Goal: Transaction & Acquisition: Book appointment/travel/reservation

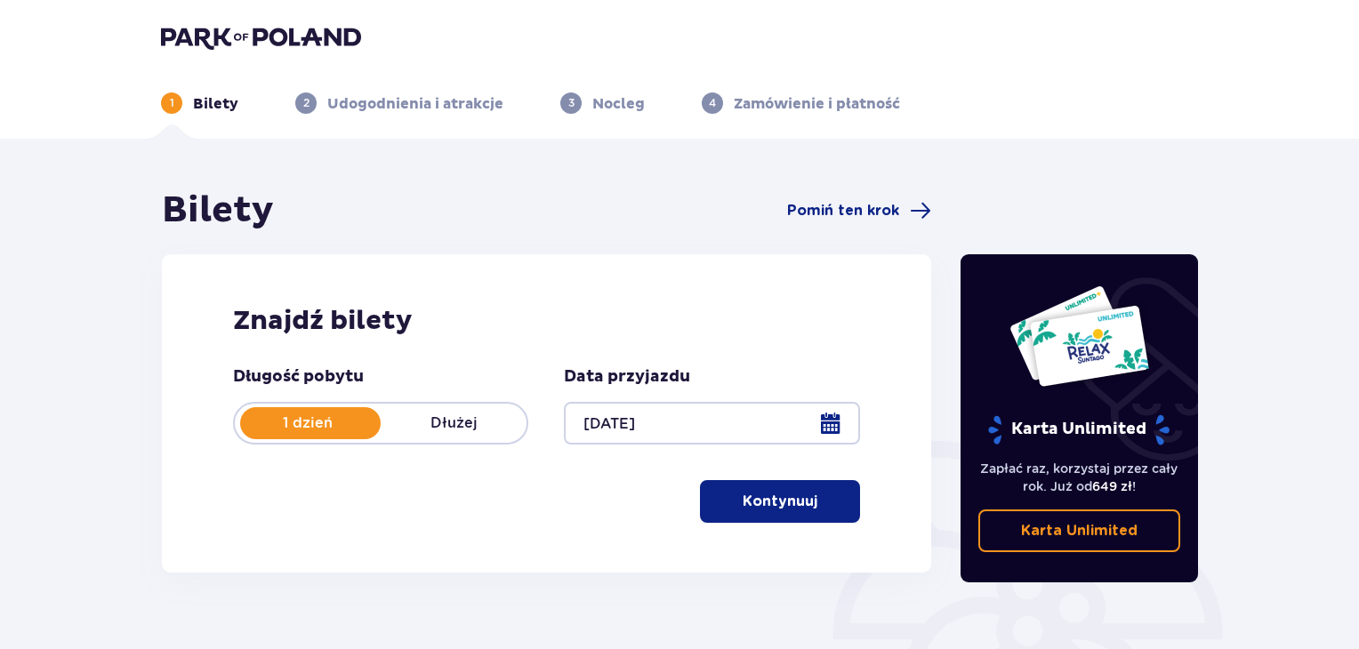
scroll to position [257, 0]
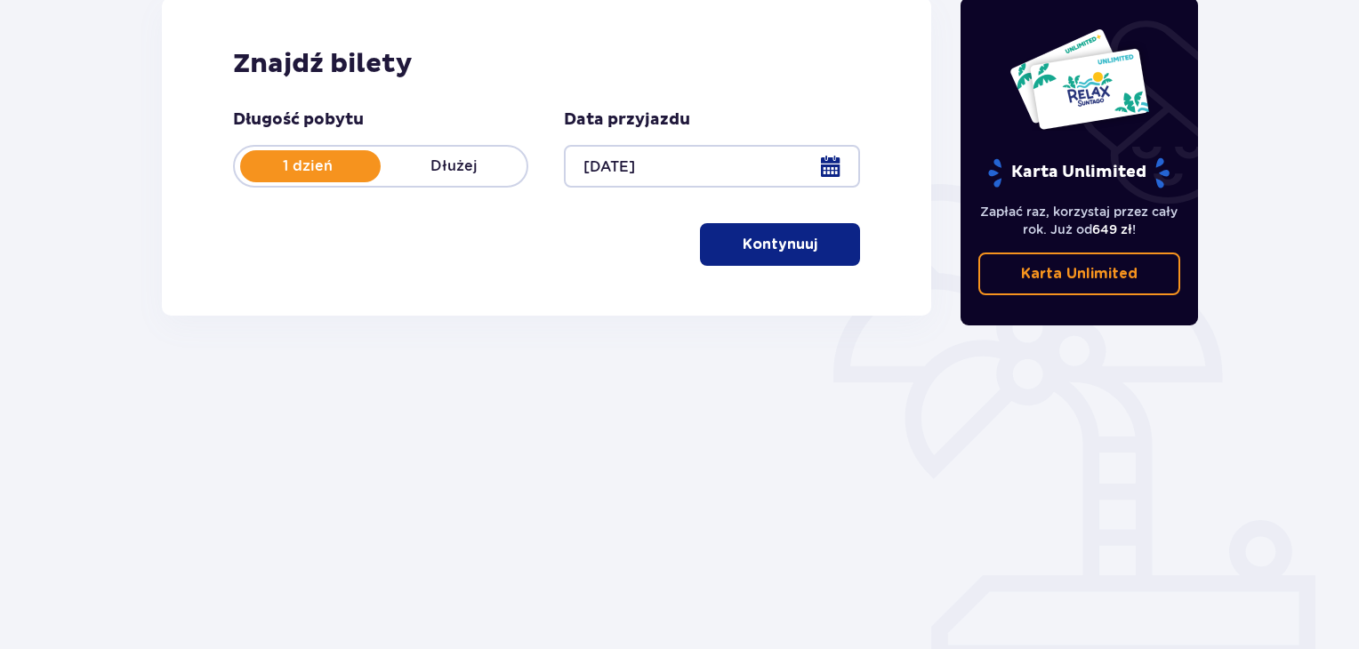
click at [709, 253] on button "Kontynuuj" at bounding box center [780, 244] width 160 height 43
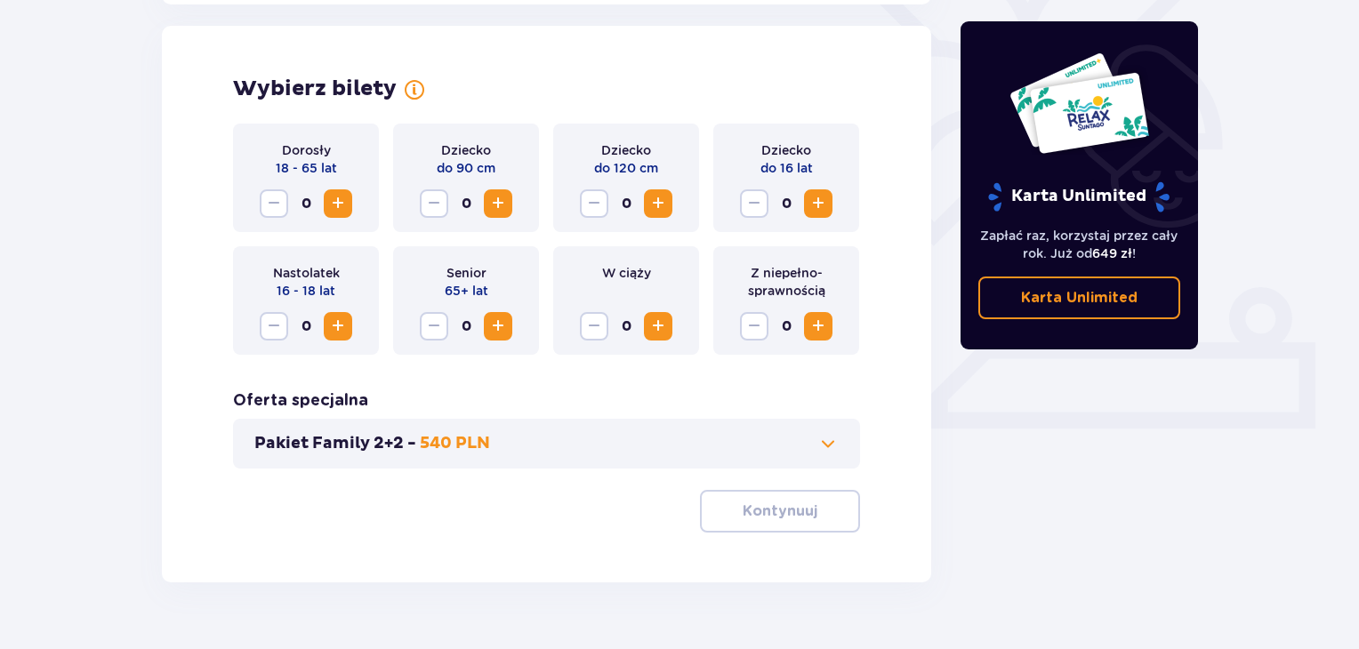
scroll to position [495, 0]
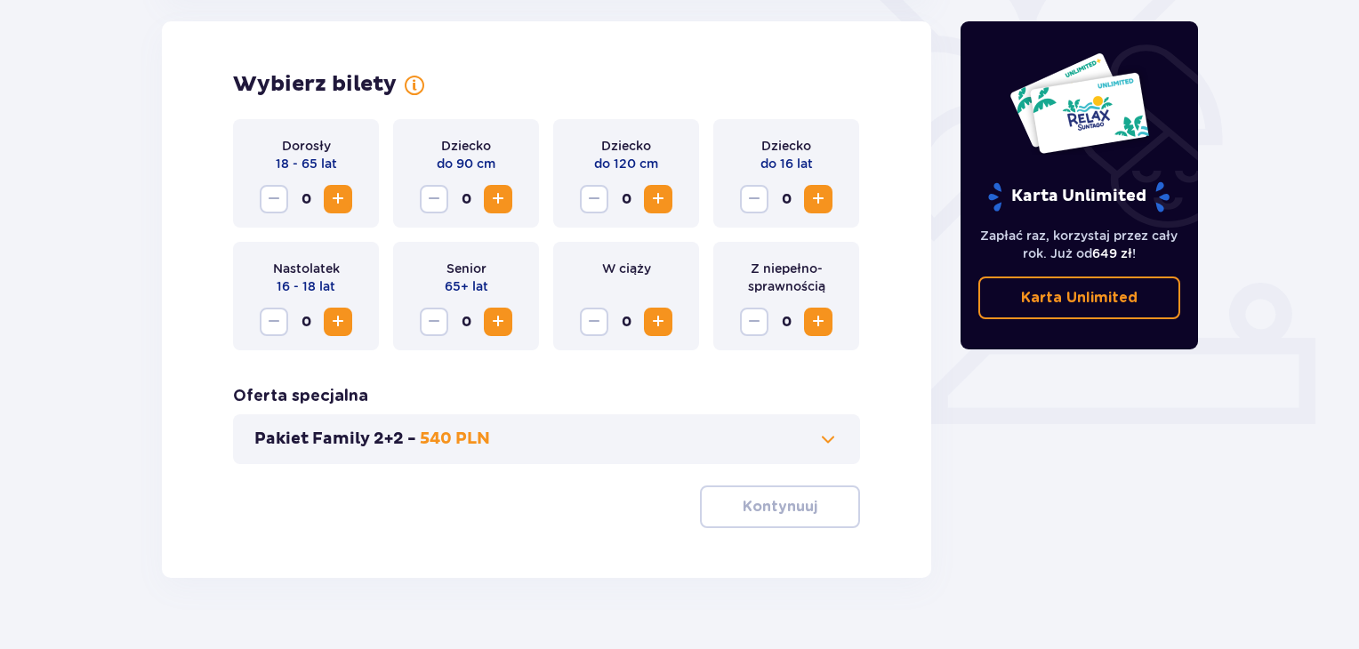
click at [336, 207] on span "Zwiększ" at bounding box center [337, 199] width 21 height 21
click at [756, 512] on p "Kontynuuj" at bounding box center [780, 507] width 75 height 20
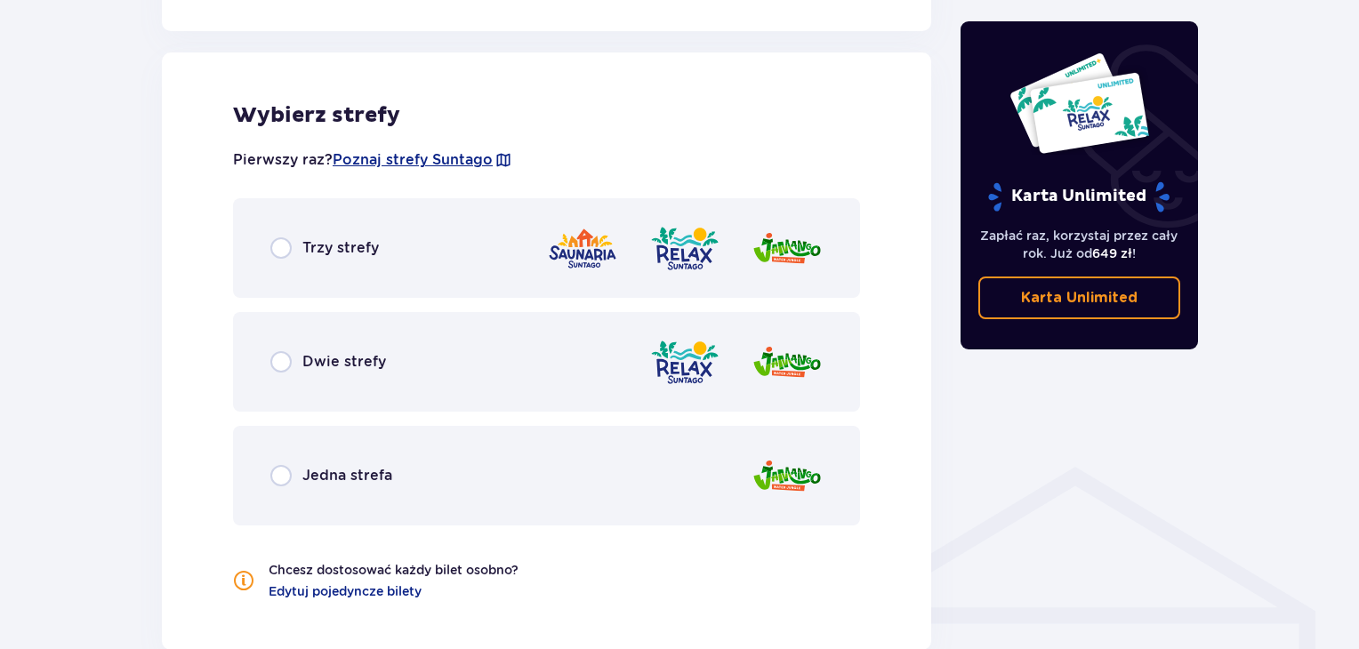
scroll to position [987, 0]
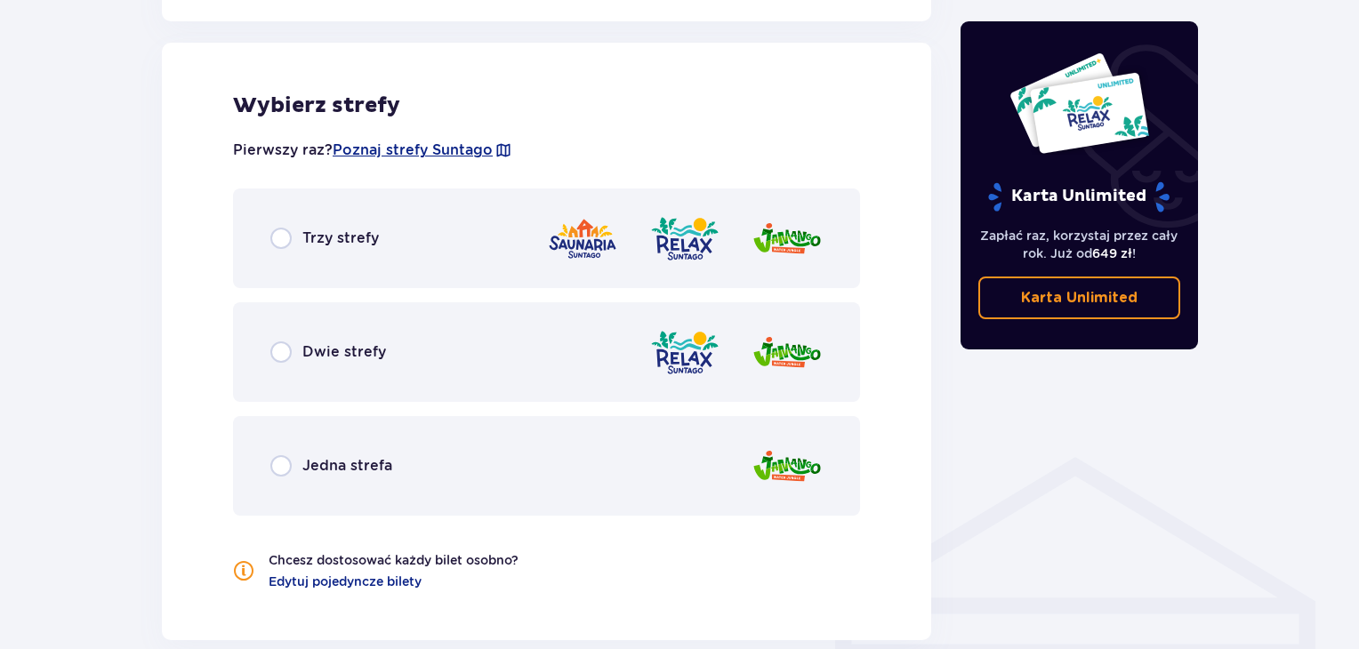
click at [310, 343] on span "Dwie strefy" at bounding box center [344, 352] width 84 height 20
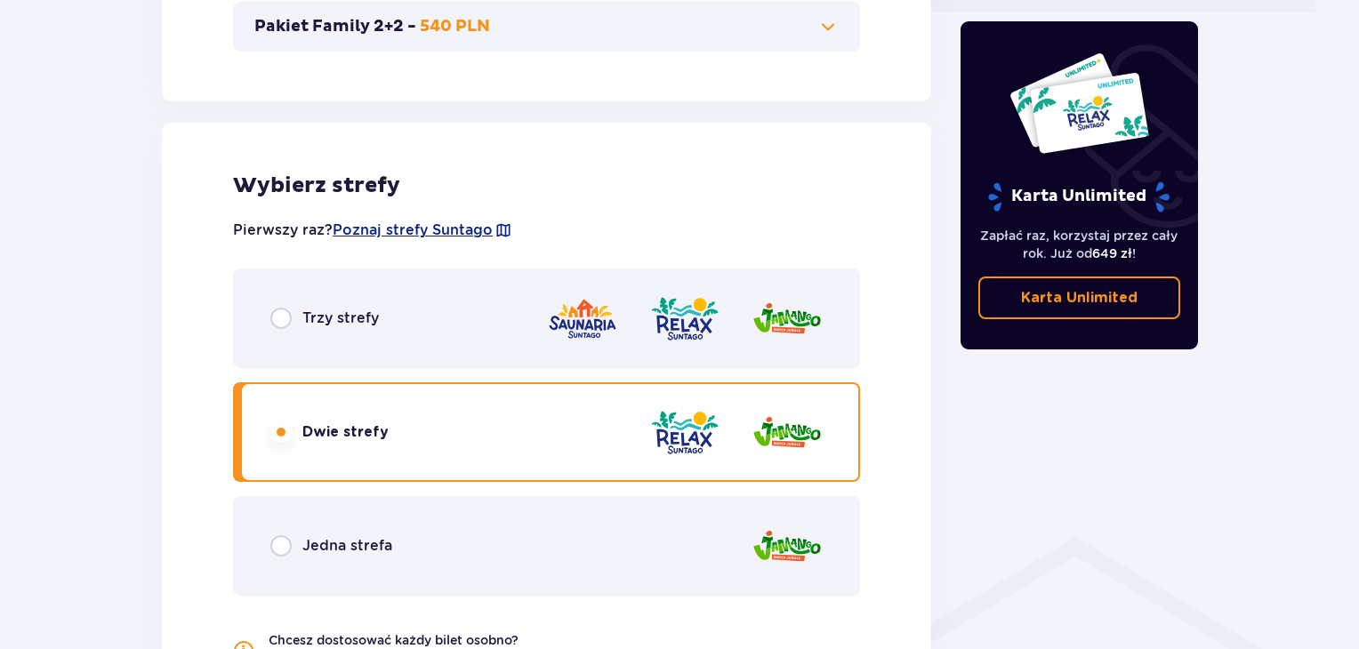
scroll to position [895, 0]
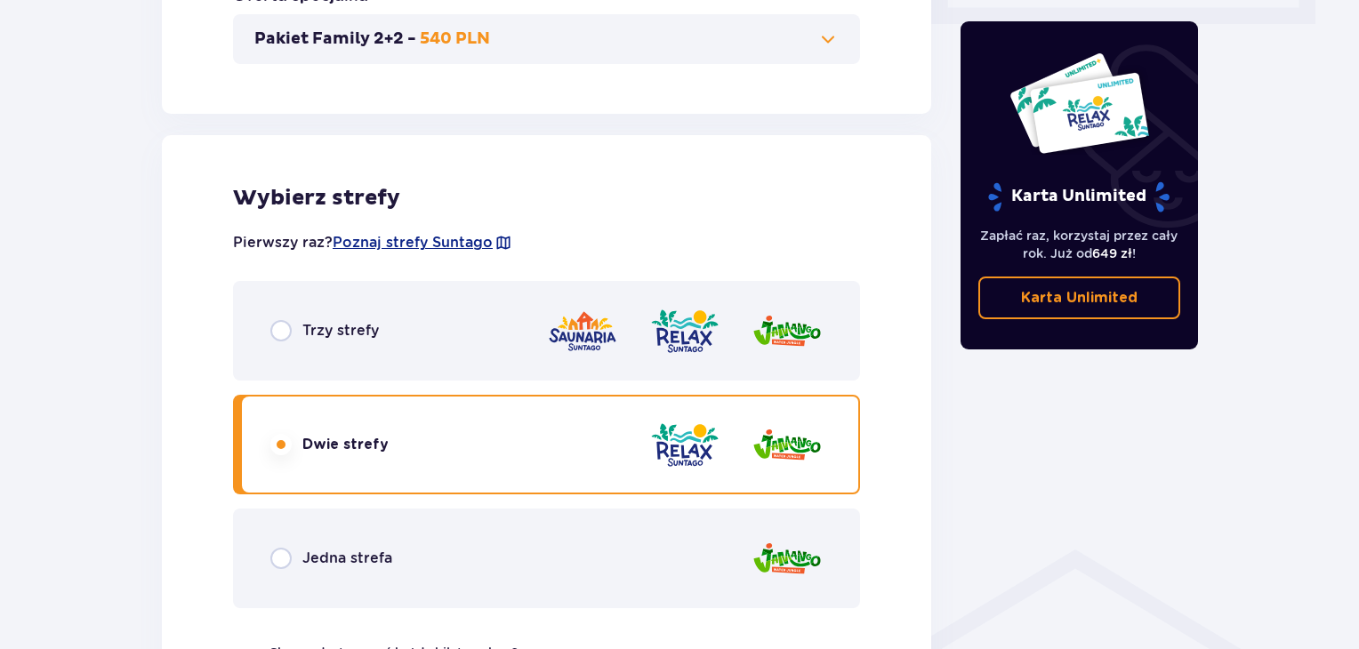
click at [330, 332] on span "Trzy strefy" at bounding box center [340, 331] width 76 height 20
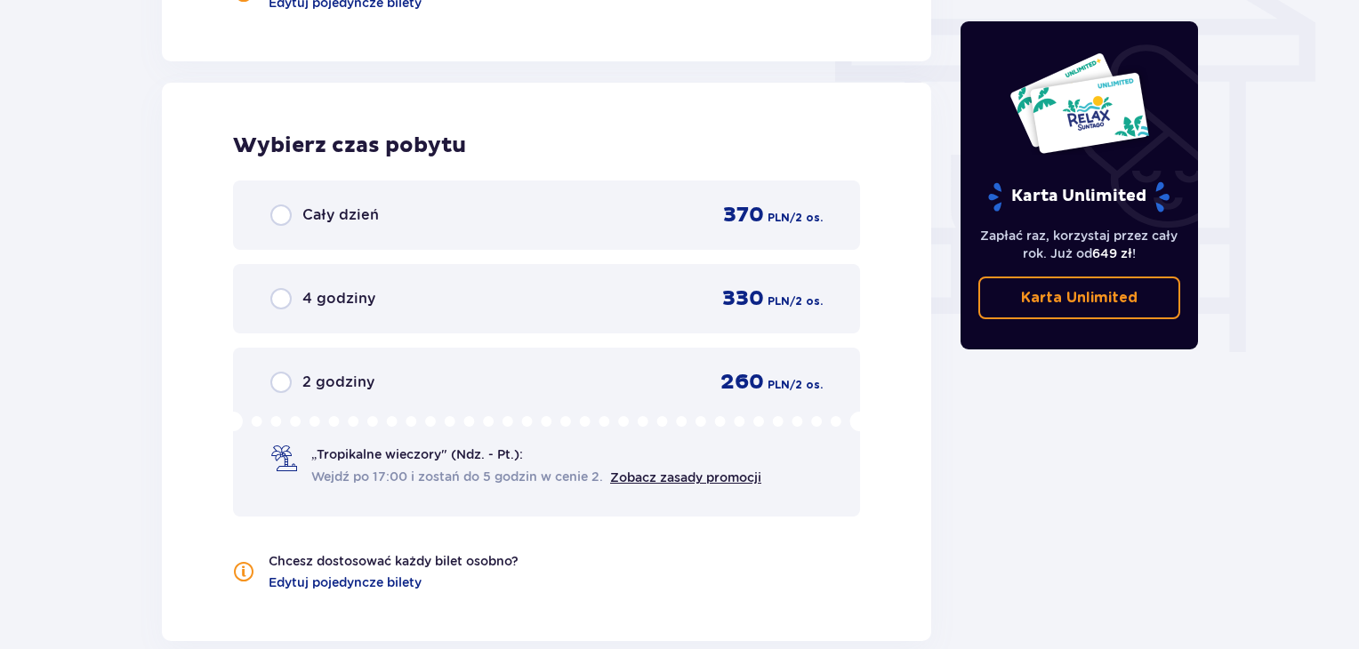
scroll to position [1606, 0]
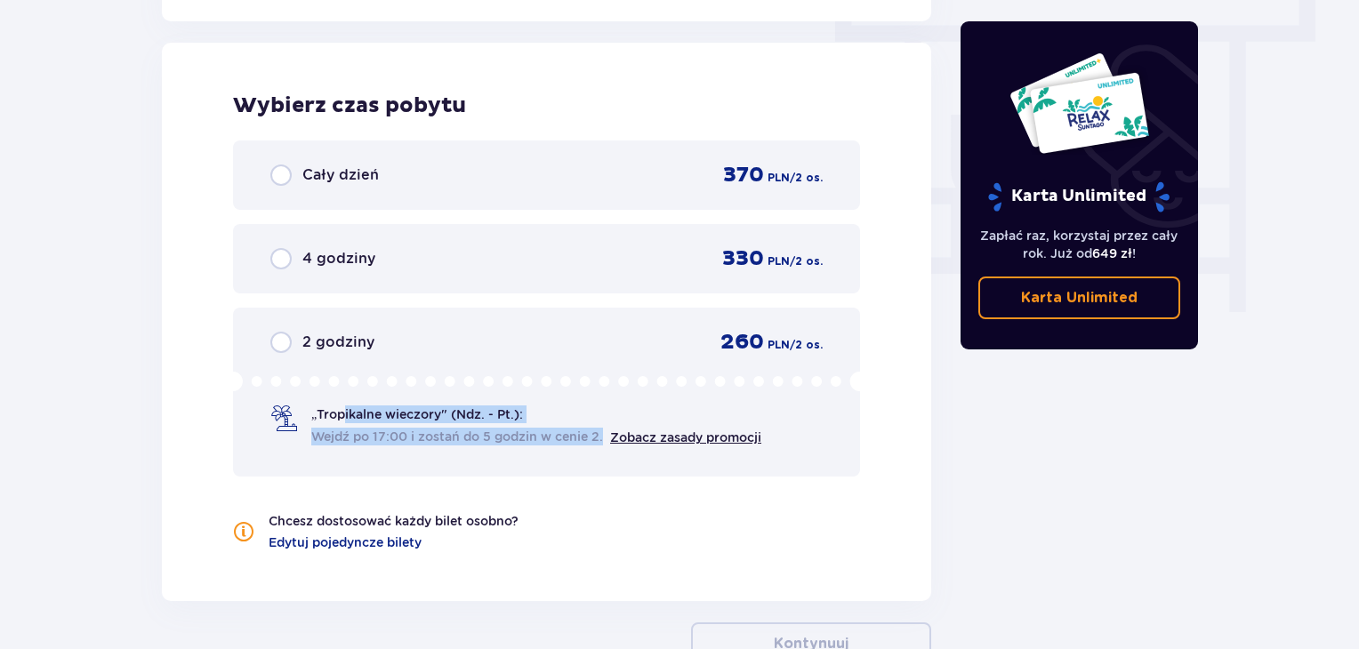
drag, startPoint x: 341, startPoint y: 414, endPoint x: 561, endPoint y: 457, distance: 224.8
click at [561, 457] on div "2 godziny 260 PLN / 2 os. „Tropikalne wieczory" (Ndz. - Pt.): Wejdź po 17:00 i …" at bounding box center [546, 392] width 627 height 169
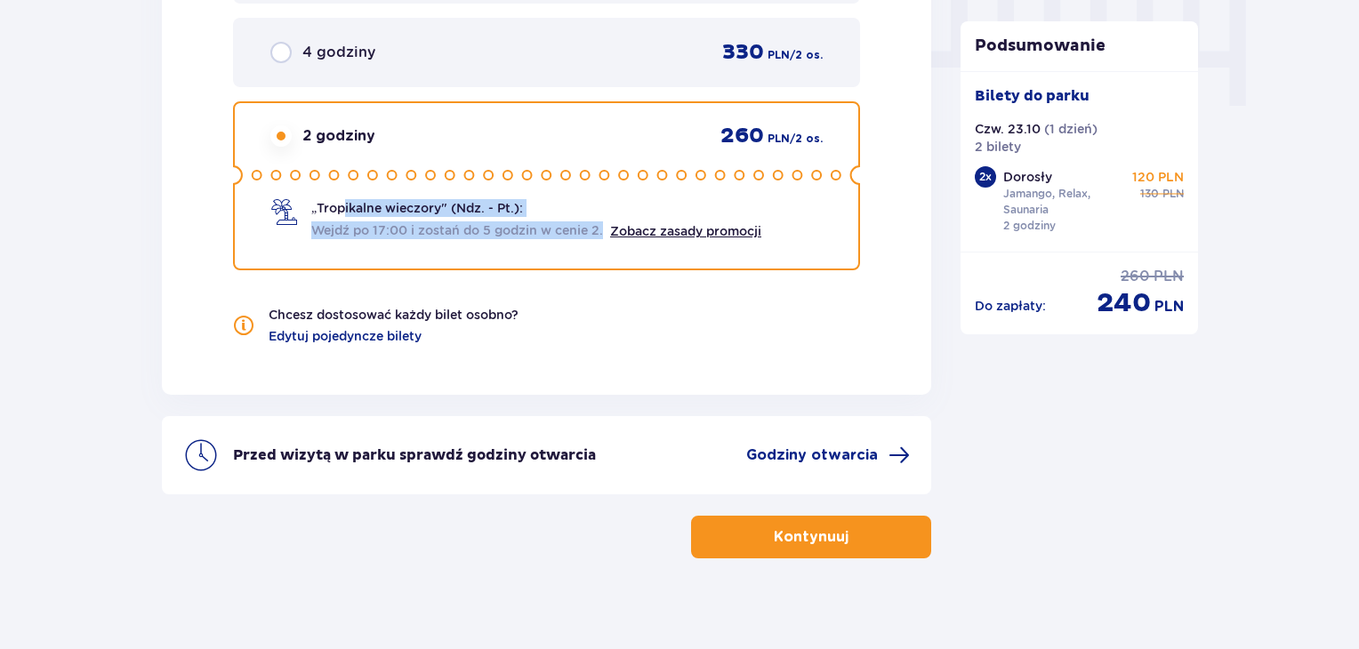
scroll to position [1827, 0]
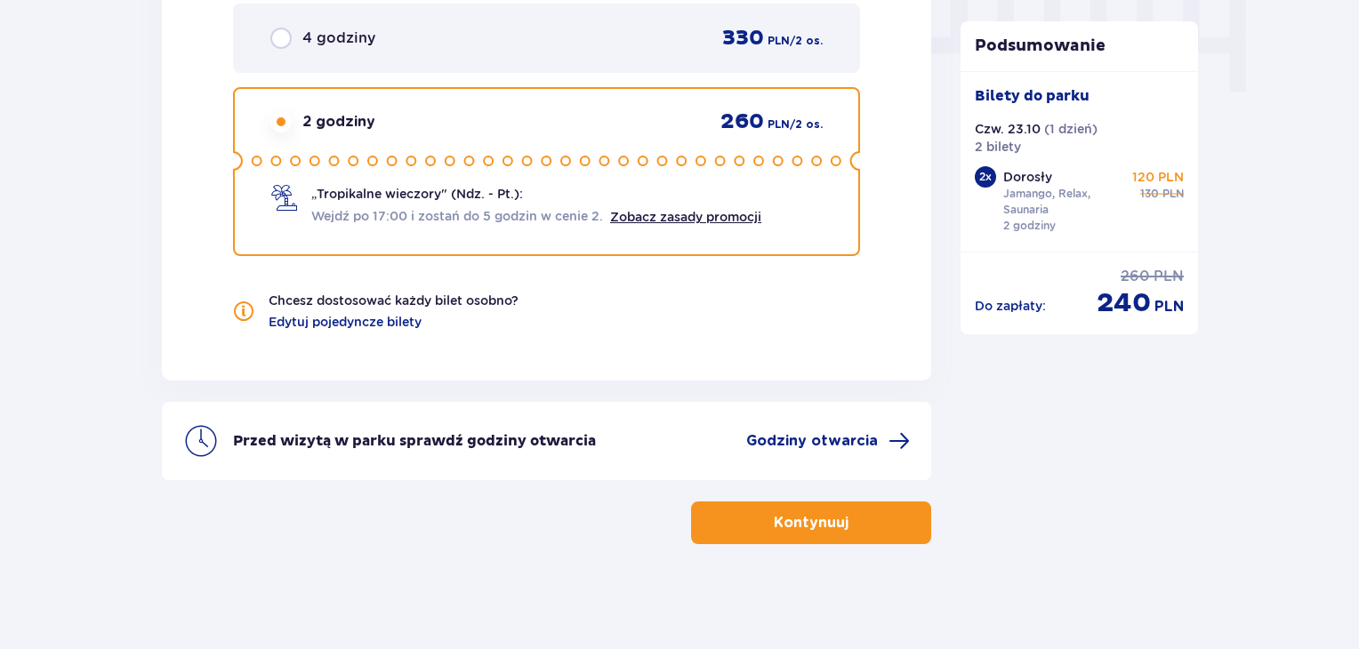
click at [775, 377] on div "Wybierz czas pobytu Cały dzień 370 PLN / 2 os. 4 godziny 330 PLN / 2 os. 2 godz…" at bounding box center [546, 101] width 769 height 559
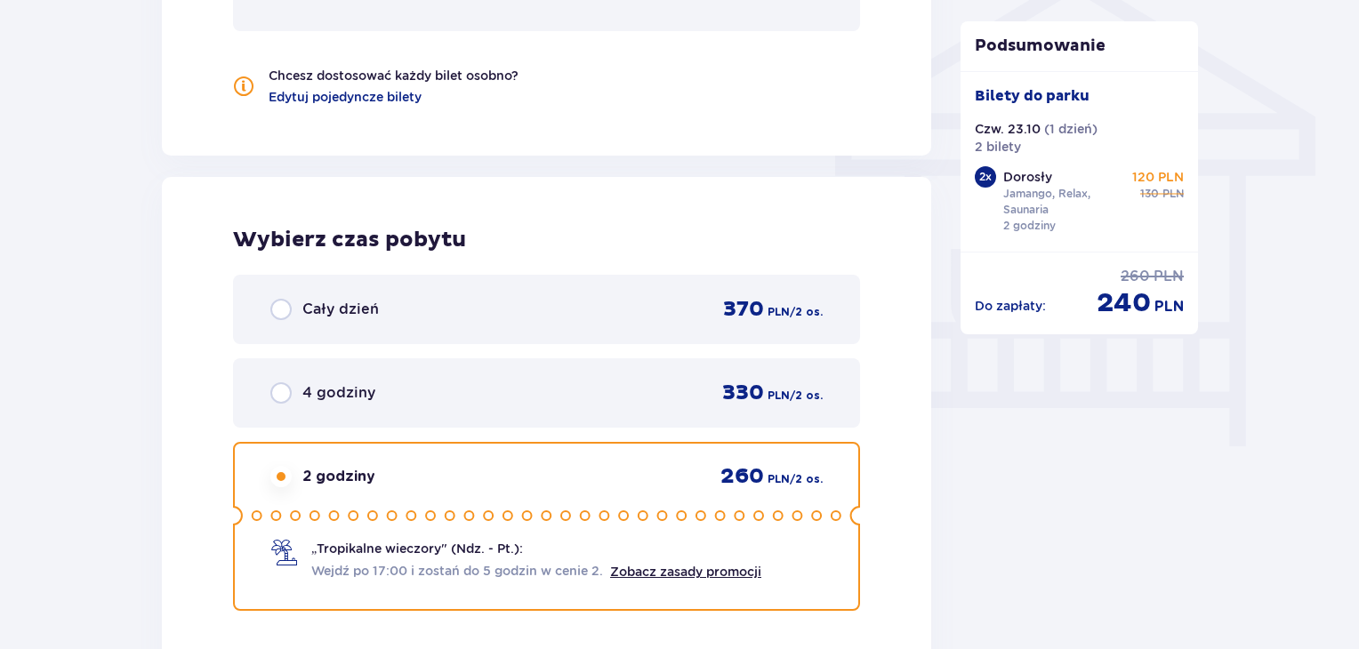
scroll to position [1471, 0]
click at [688, 390] on div "4 godziny 330 PLN / 2 os." at bounding box center [546, 394] width 552 height 27
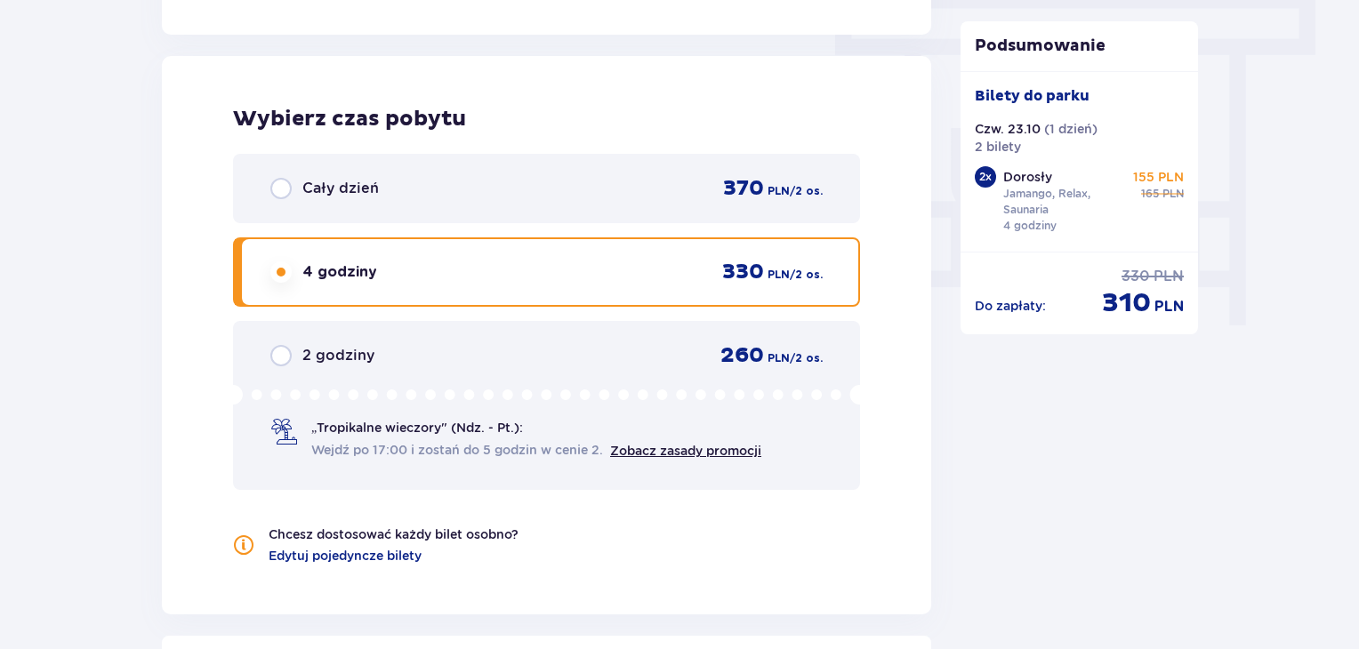
scroll to position [1560, 0]
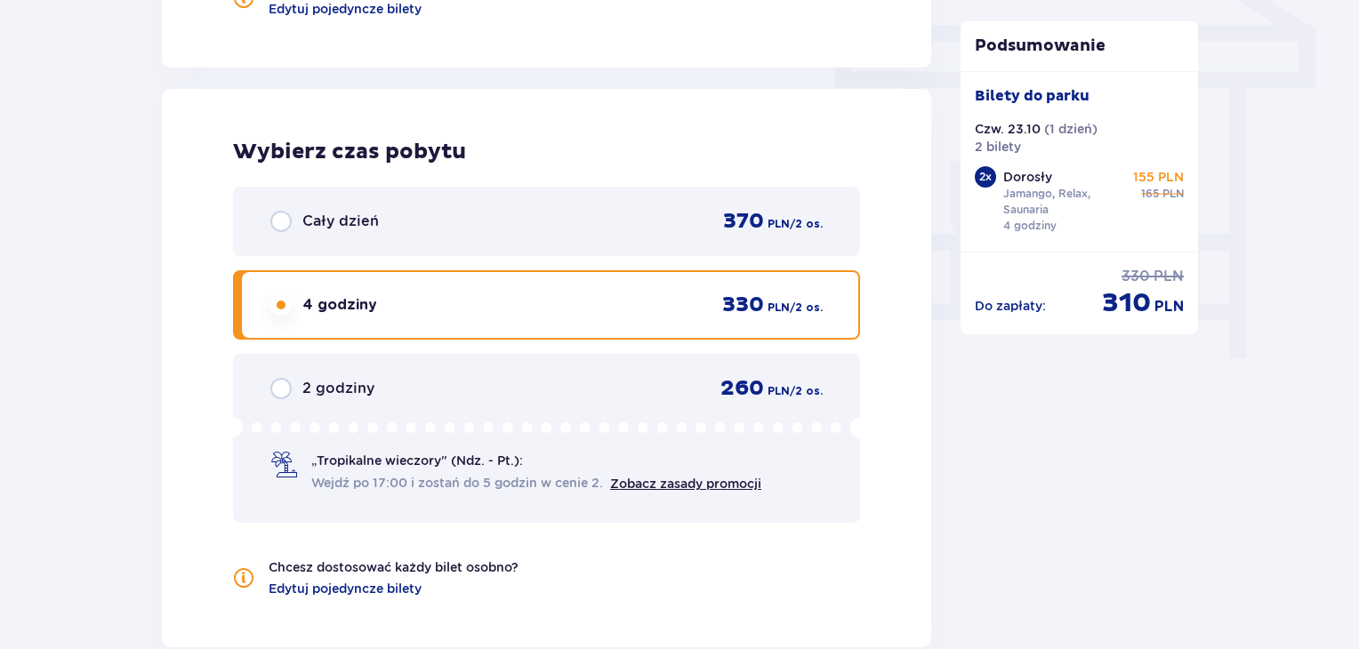
click at [719, 229] on div "370 PLN / 2 os." at bounding box center [762, 221] width 121 height 27
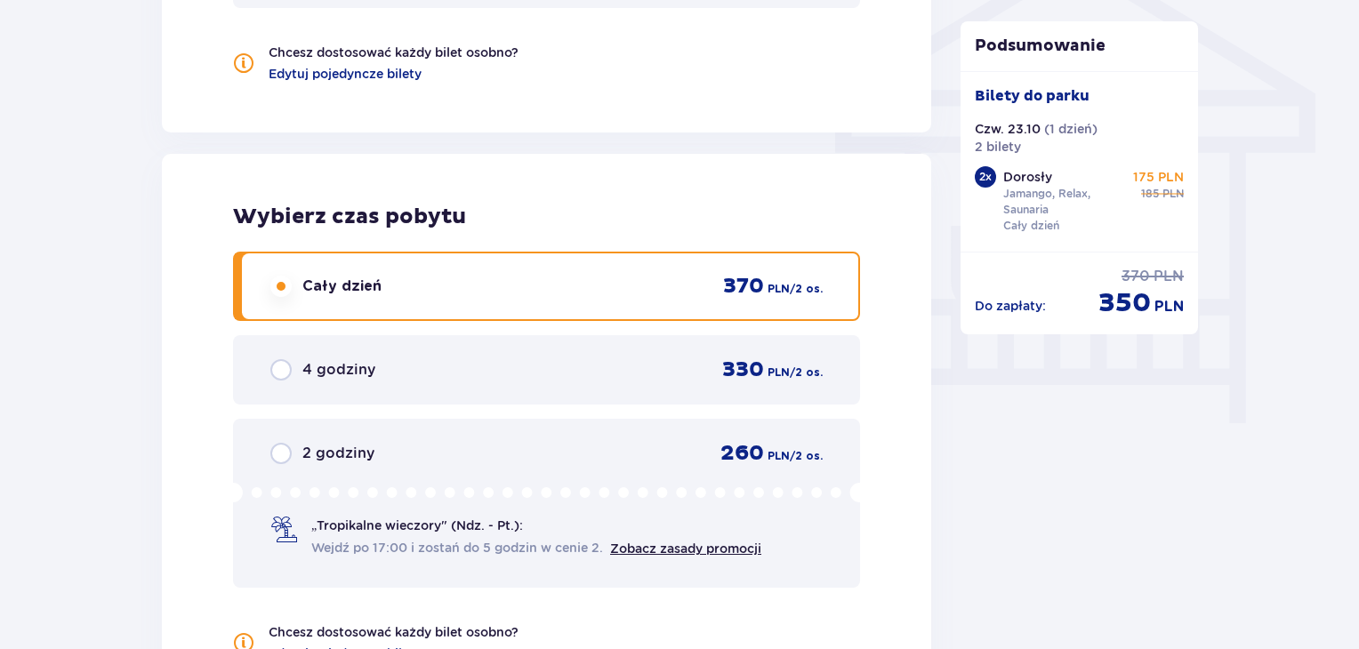
scroll to position [1471, 0]
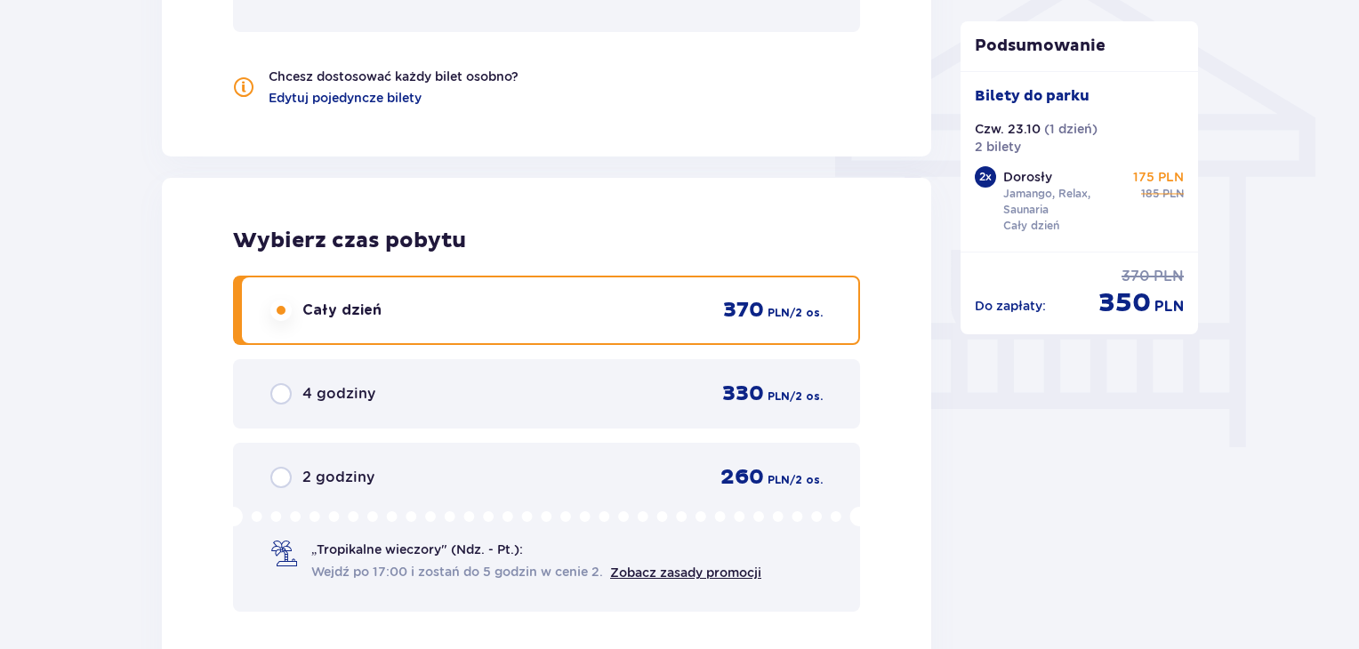
click at [667, 464] on div "2 godziny 260 PLN / 2 os." at bounding box center [546, 477] width 552 height 27
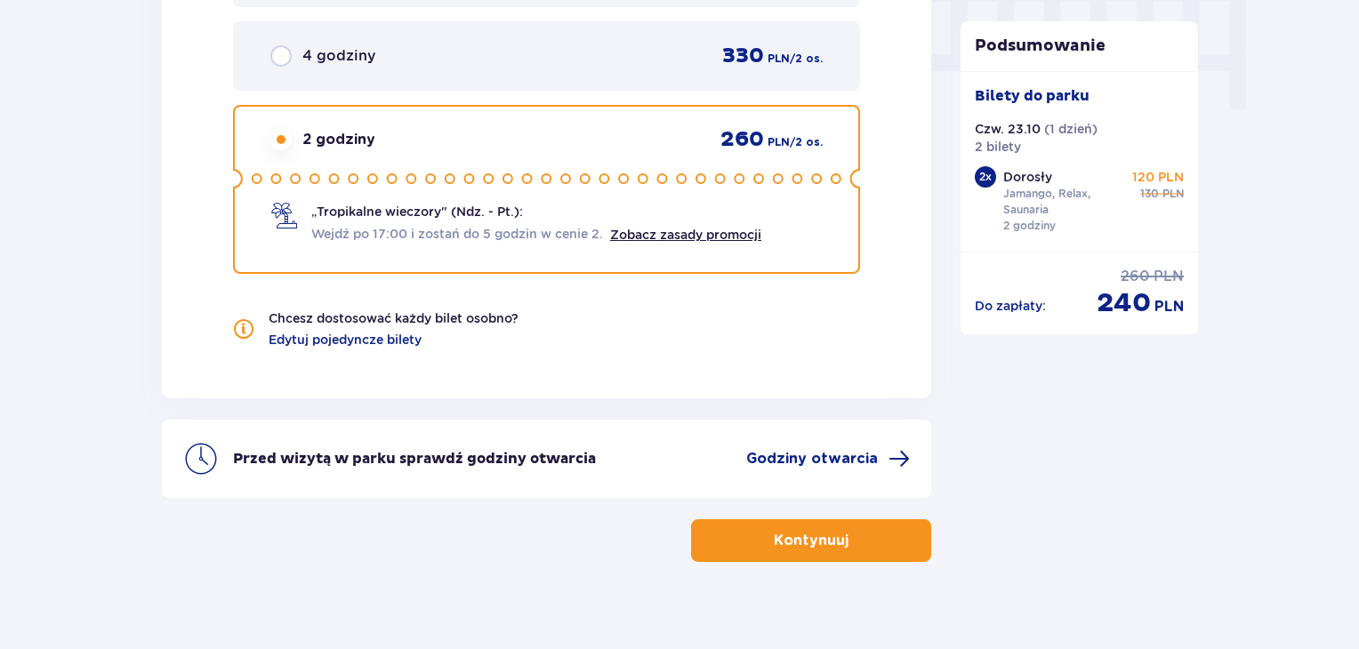
scroll to position [1827, 0]
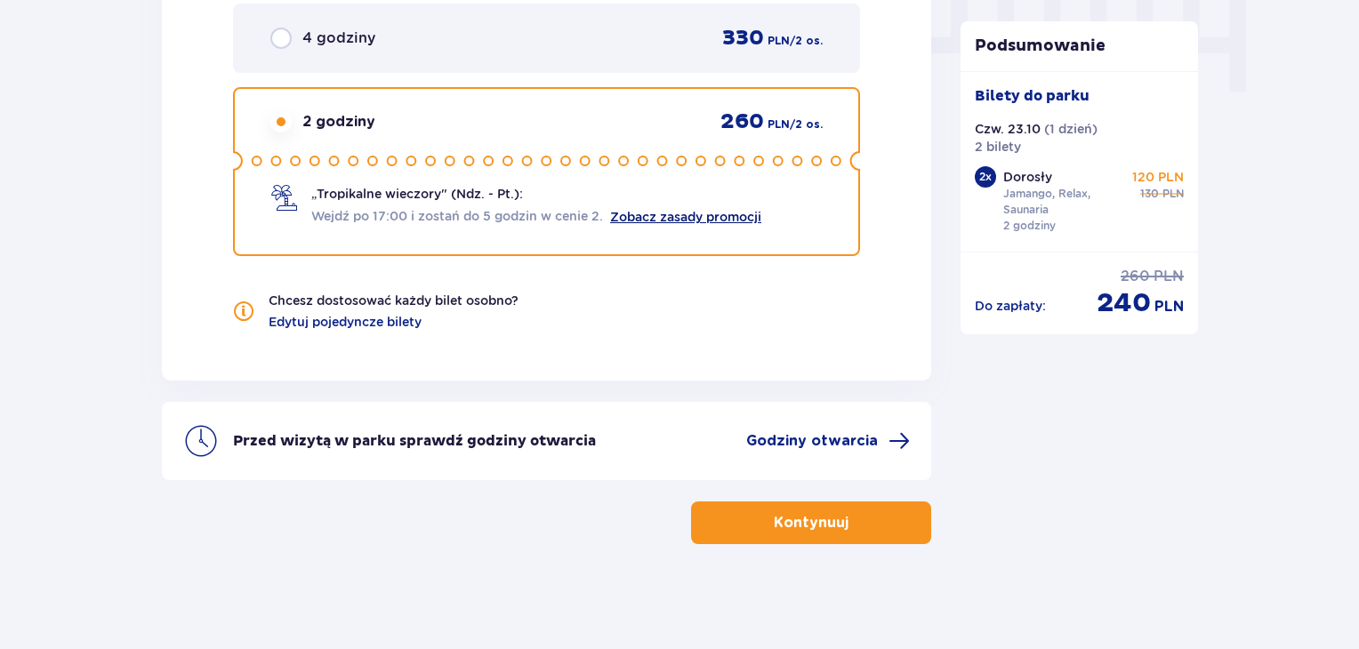
click at [717, 216] on link "Zobacz zasady promocji" at bounding box center [685, 217] width 151 height 14
click at [775, 529] on p "Kontynuuj" at bounding box center [811, 523] width 75 height 20
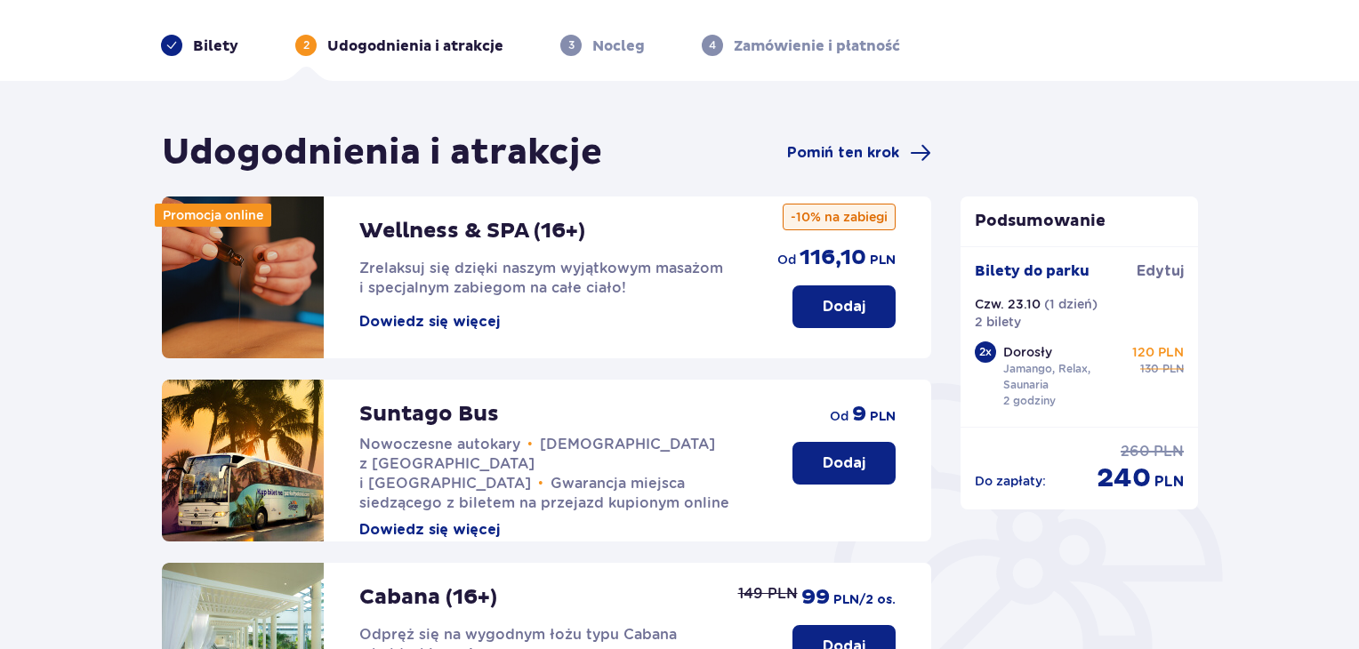
scroll to position [89, 0]
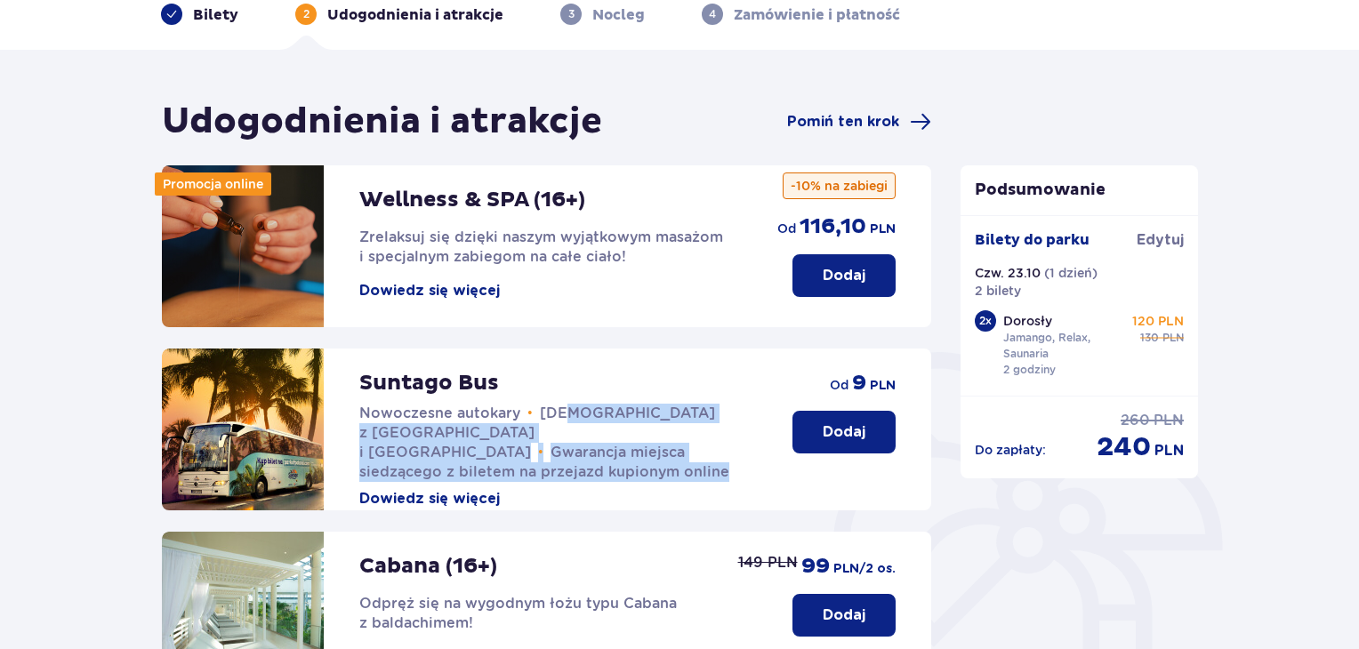
drag, startPoint x: 562, startPoint y: 410, endPoint x: 594, endPoint y: 474, distance: 71.6
click at [594, 474] on div "Suntago Bus Nowoczesne autokary • Kursy z [GEOGRAPHIC_DATA] i [GEOGRAPHIC_DATA]…" at bounding box center [558, 429] width 398 height 160
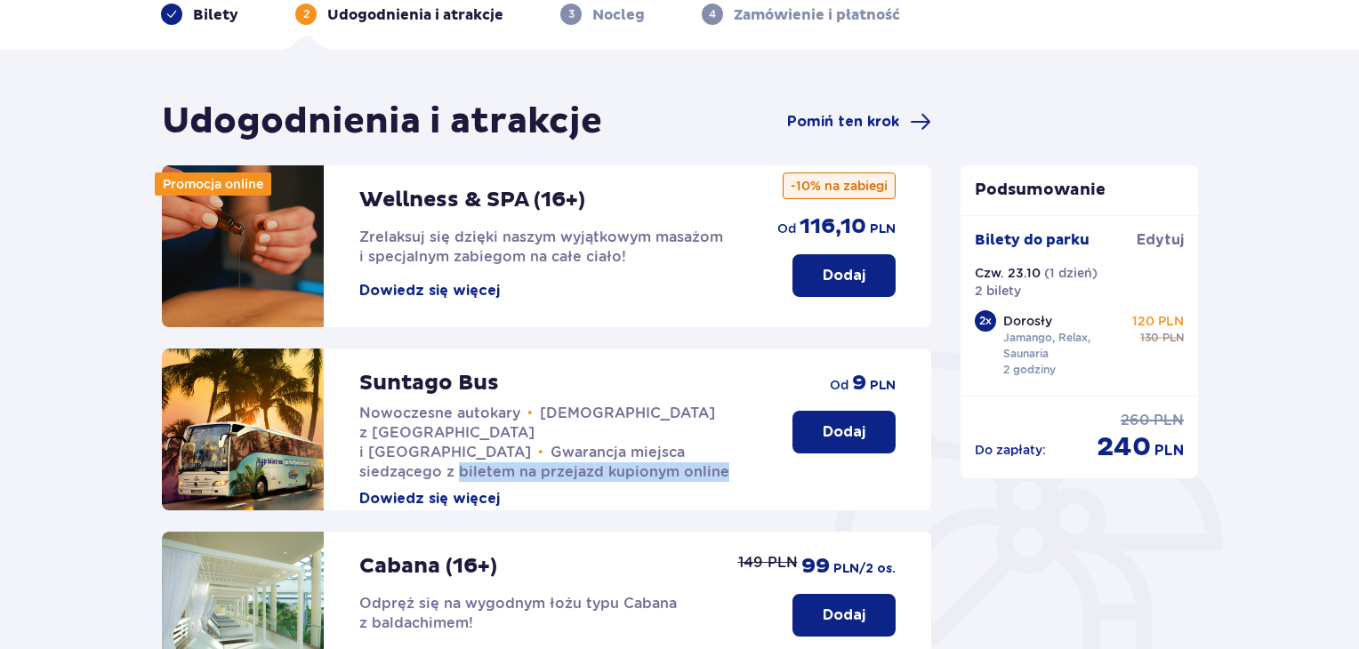
drag, startPoint x: 701, startPoint y: 430, endPoint x: 706, endPoint y: 459, distance: 29.0
click at [706, 459] on p "Nowoczesne autokary • Kursy z [GEOGRAPHIC_DATA] i [GEOGRAPHIC_DATA] • Gwarancja…" at bounding box center [558, 443] width 398 height 78
click at [707, 459] on p "Nowoczesne autokary • Kursy z [GEOGRAPHIC_DATA] i [GEOGRAPHIC_DATA] • Gwarancja…" at bounding box center [558, 443] width 398 height 78
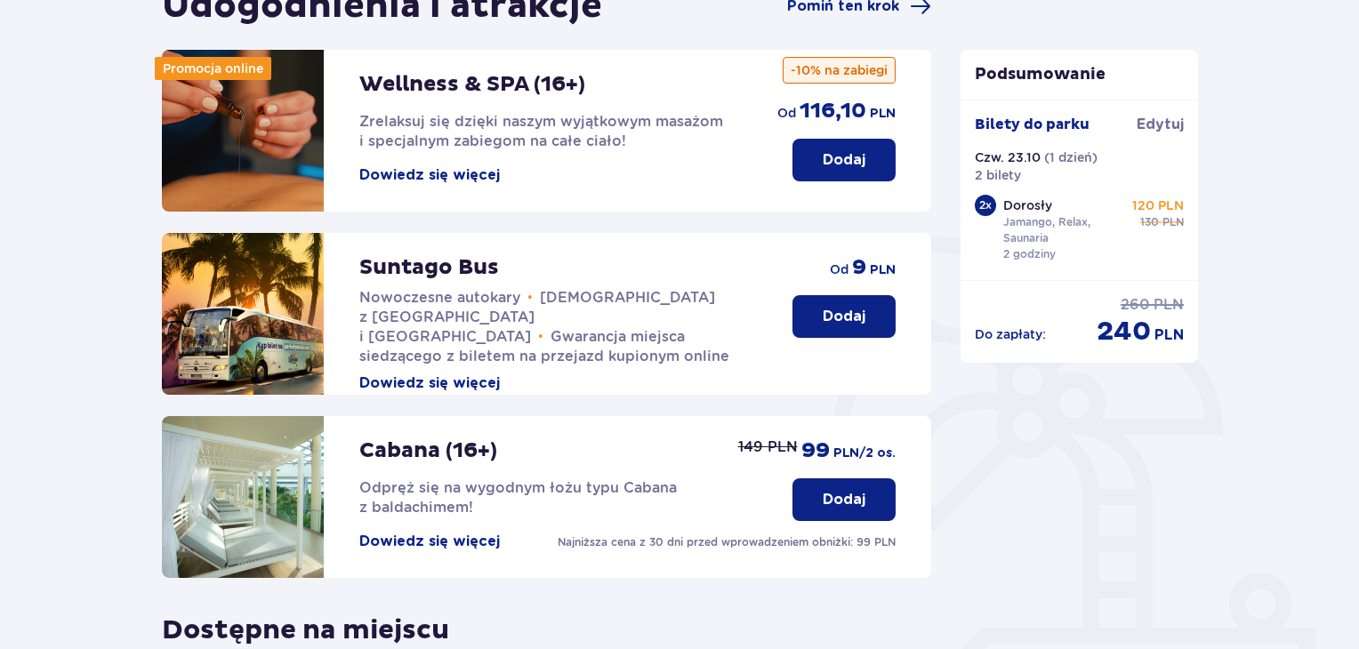
scroll to position [201, 0]
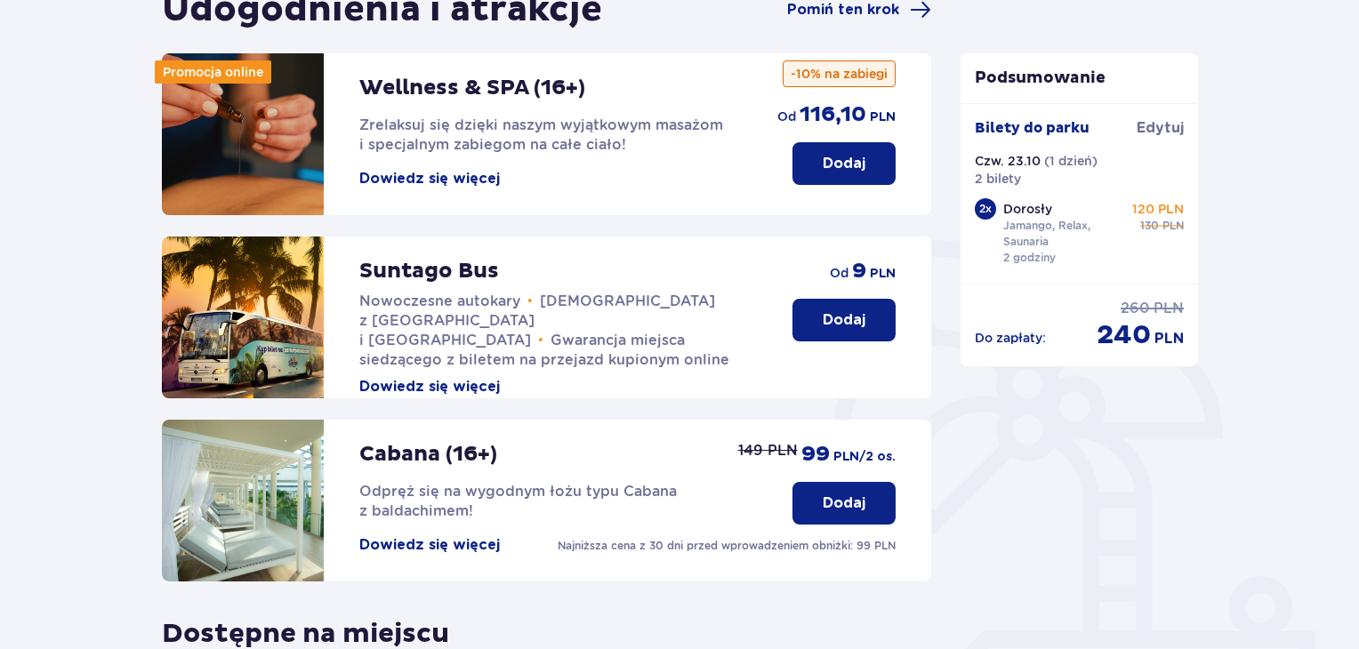
click at [828, 341] on button "Dodaj" at bounding box center [843, 320] width 103 height 43
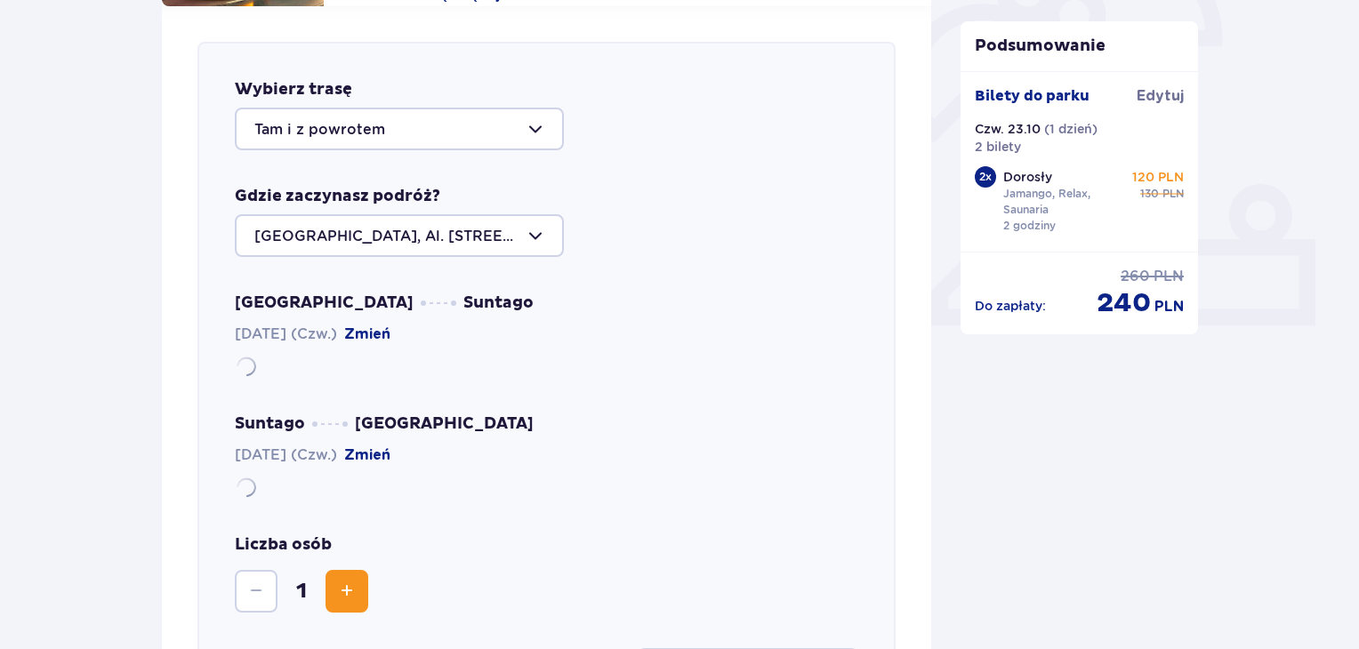
scroll to position [614, 0]
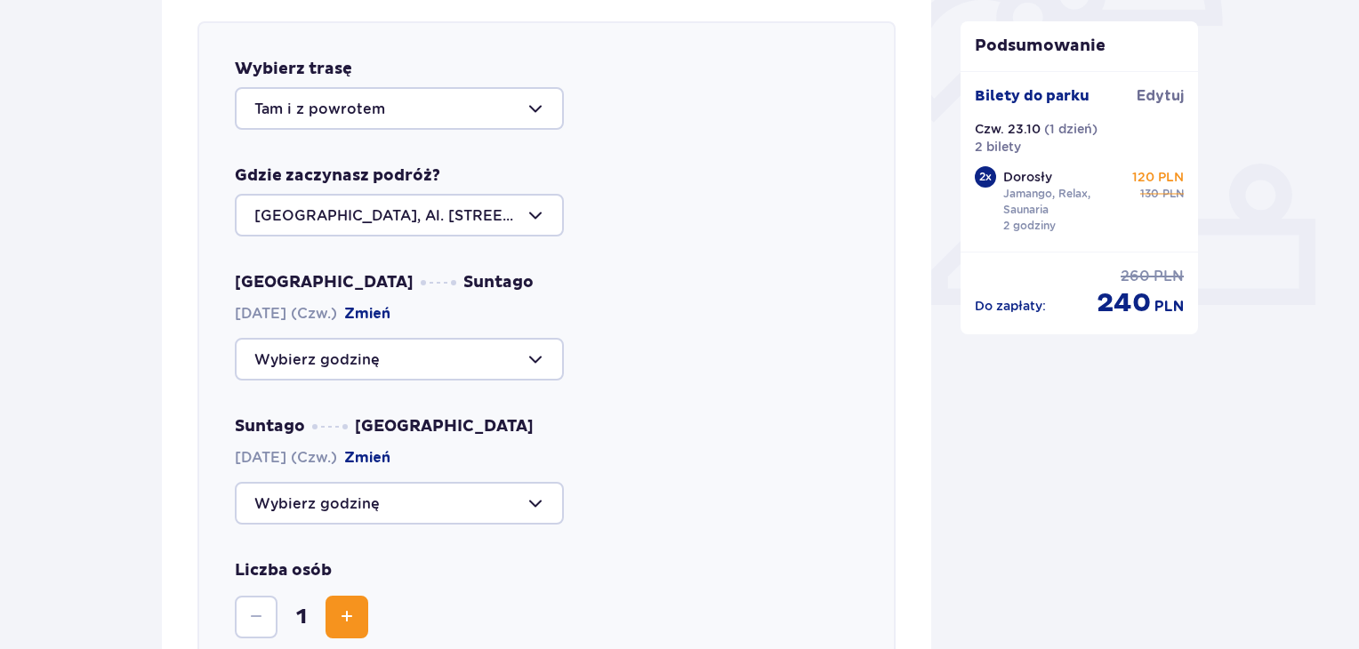
click at [437, 358] on div at bounding box center [399, 359] width 329 height 43
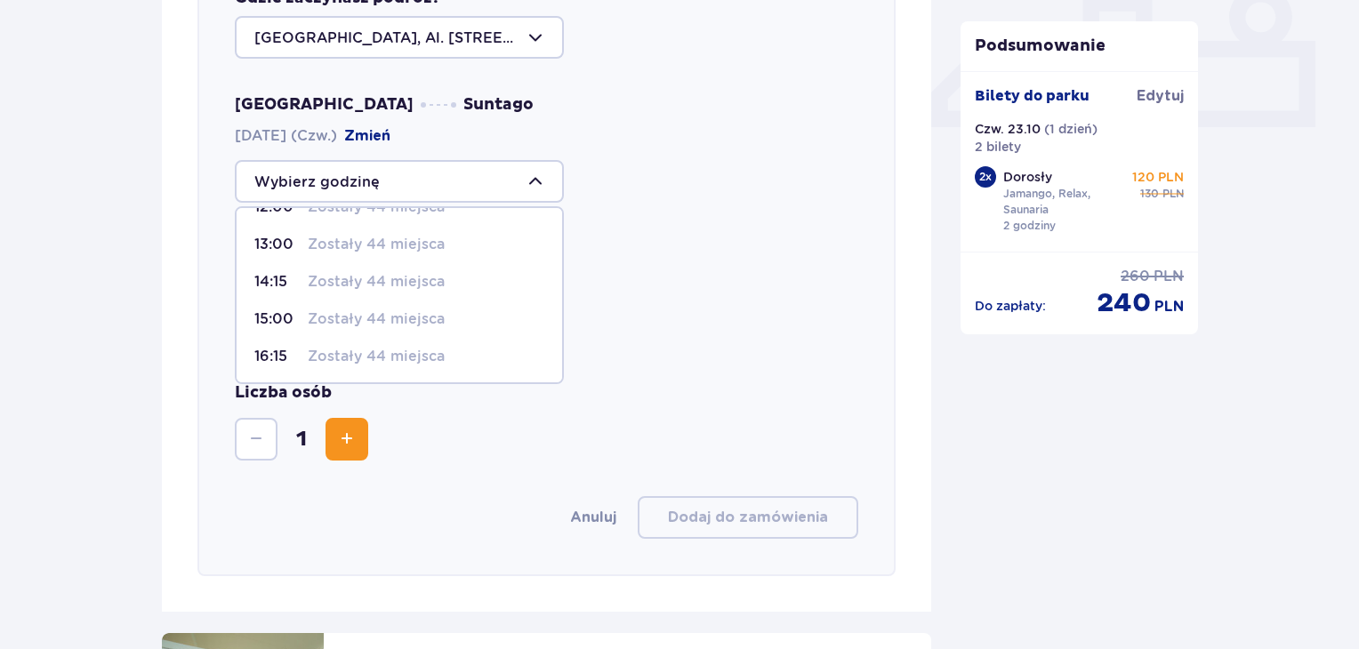
scroll to position [179, 0]
click at [390, 346] on p "Zostały 44 miejsca" at bounding box center [376, 356] width 137 height 20
type input "16:15"
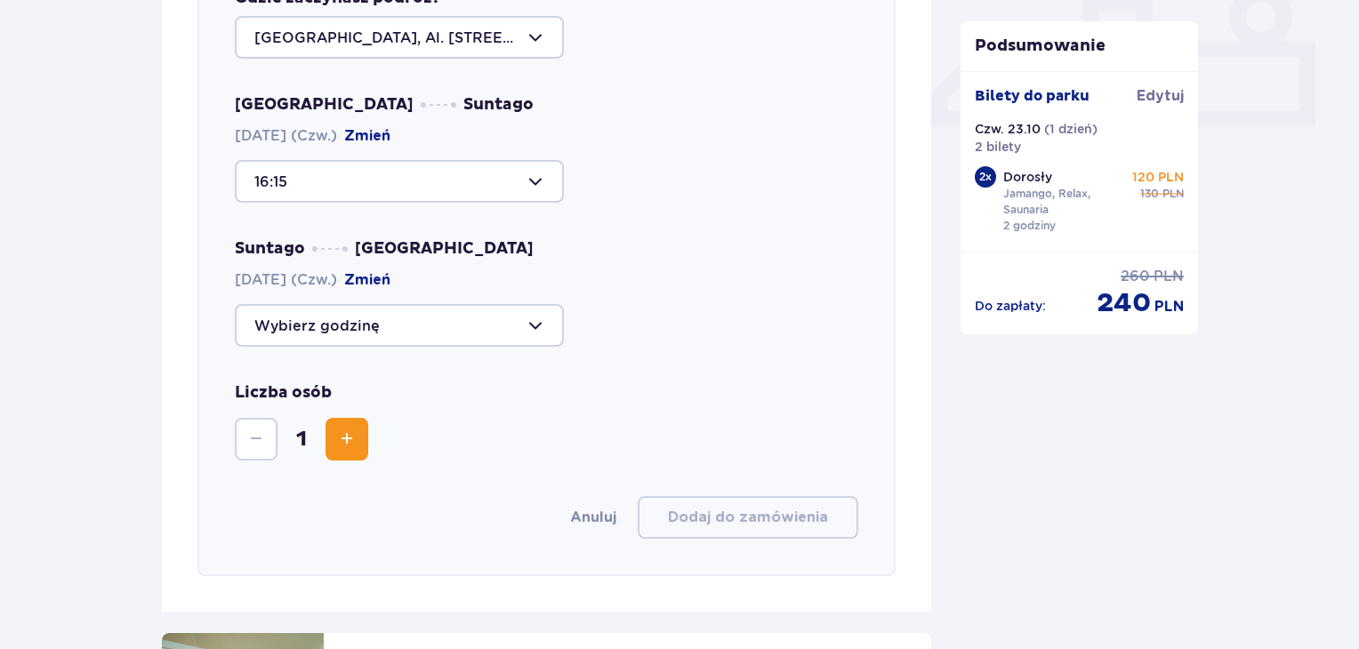
click at [436, 328] on div at bounding box center [399, 325] width 329 height 43
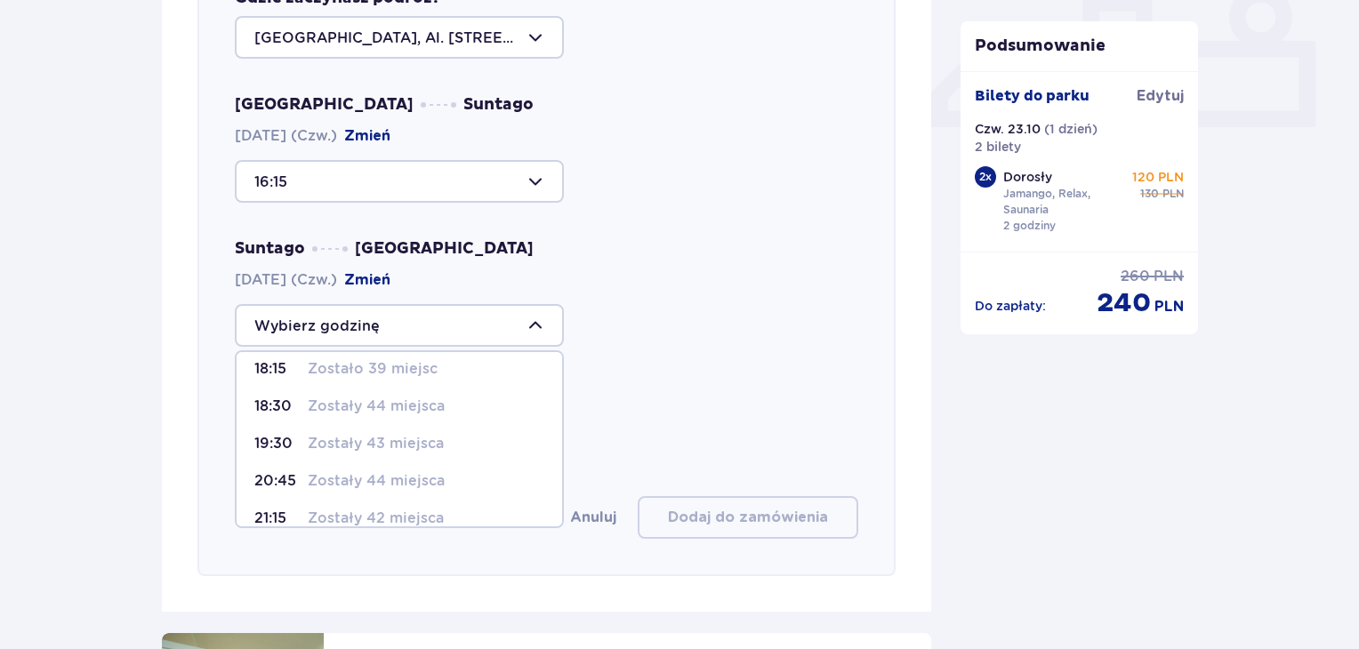
scroll to position [28, 0]
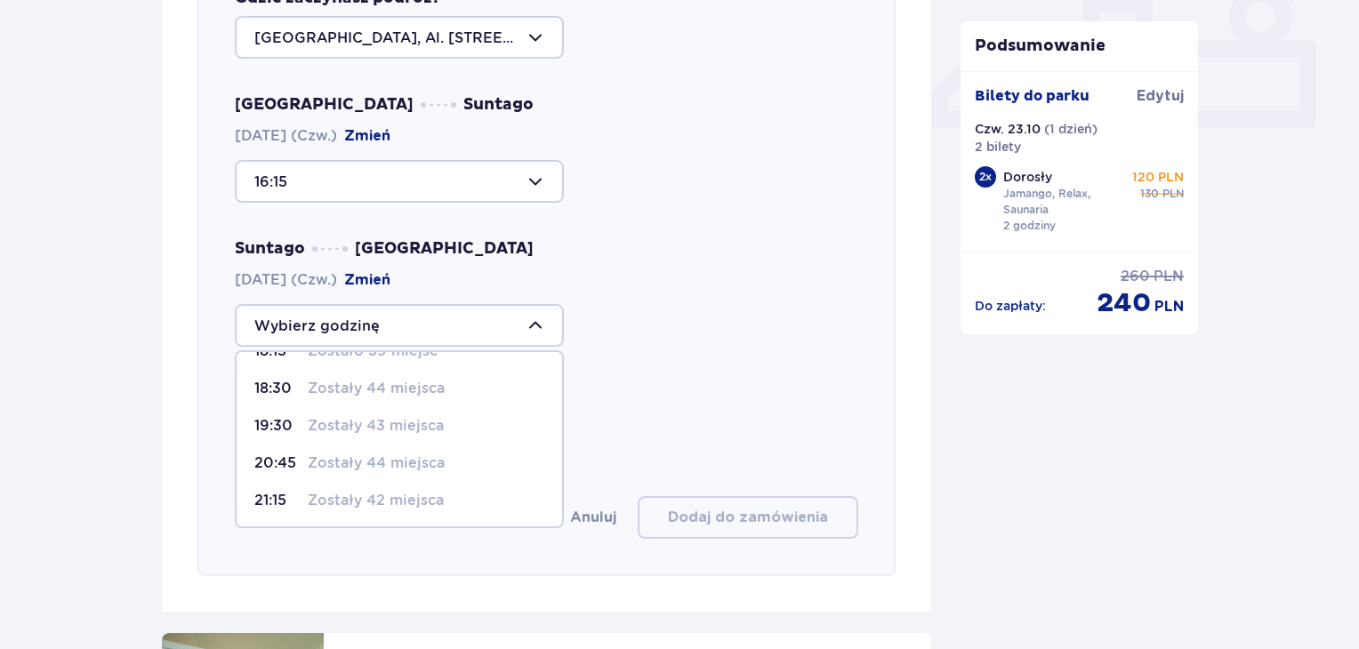
click at [414, 499] on p "Zostały 42 miejsca" at bounding box center [376, 501] width 136 height 20
type input "21:15"
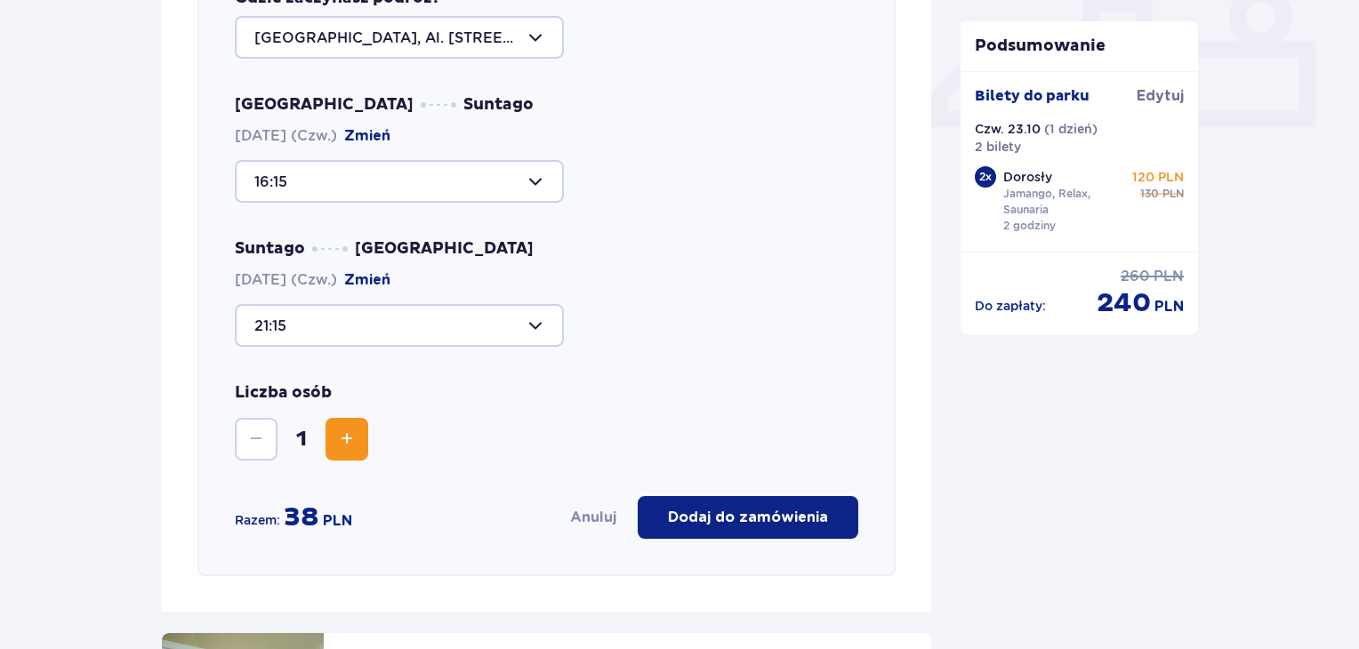
click at [636, 350] on div "Wybierz trasę Tam i z powrotem Gdzie zaczynasz podróż? [GEOGRAPHIC_DATA], Al. […" at bounding box center [546, 209] width 698 height 733
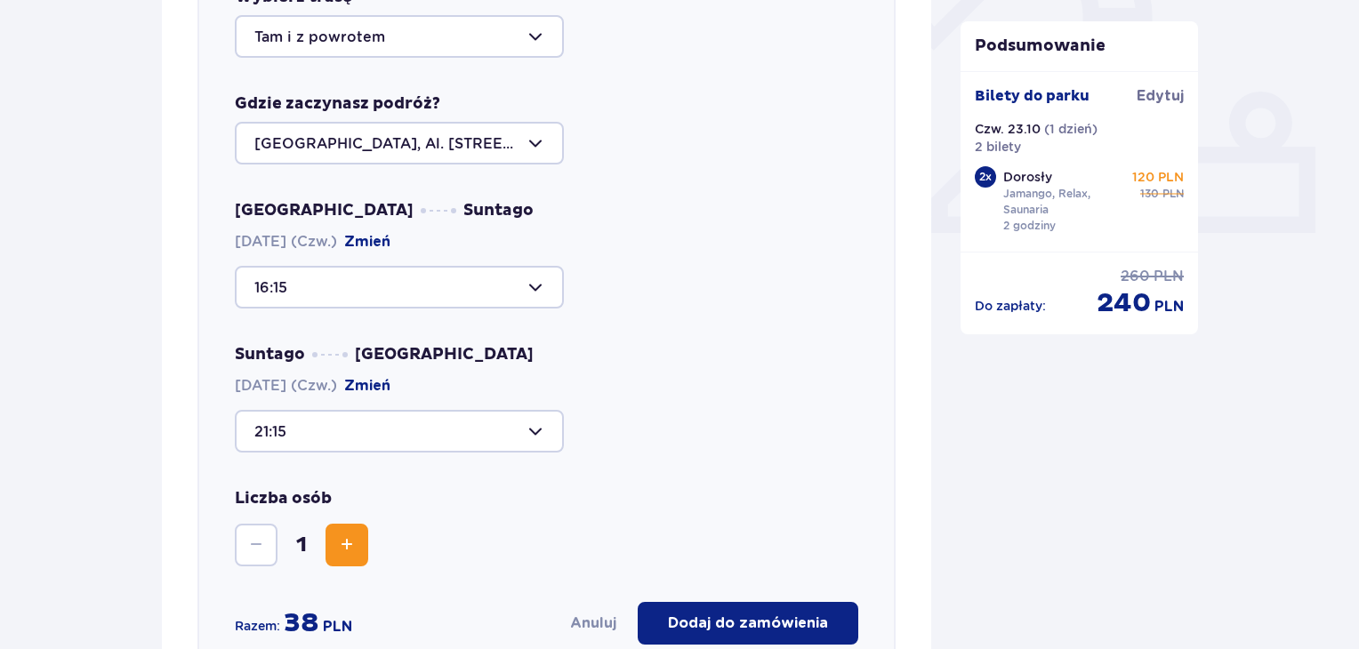
scroll to position [792, 0]
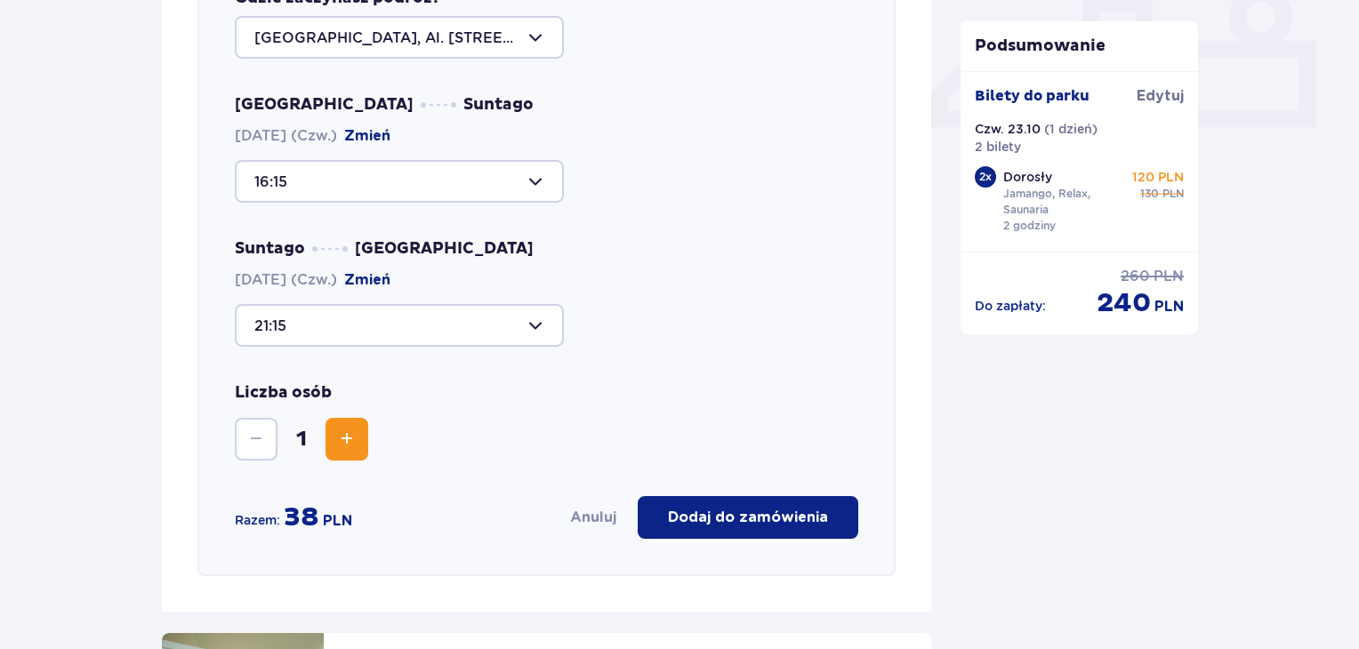
click at [327, 433] on button "Zwiększ" at bounding box center [347, 439] width 43 height 43
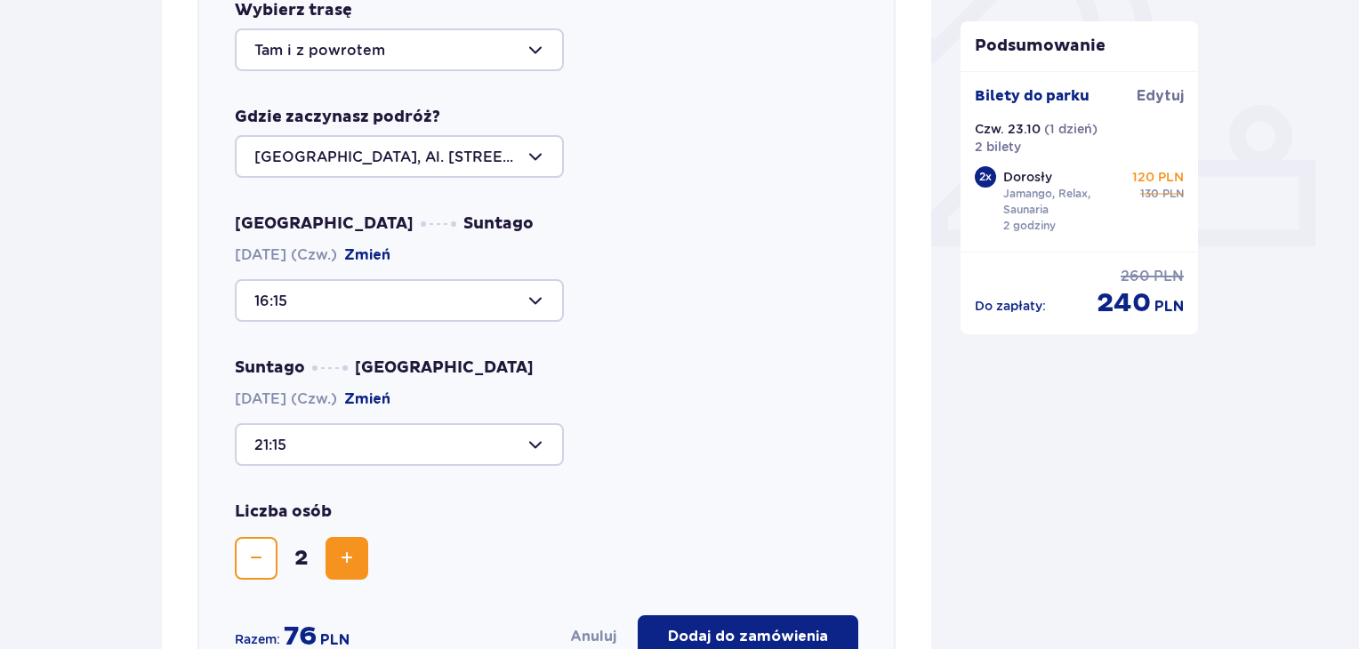
scroll to position [703, 0]
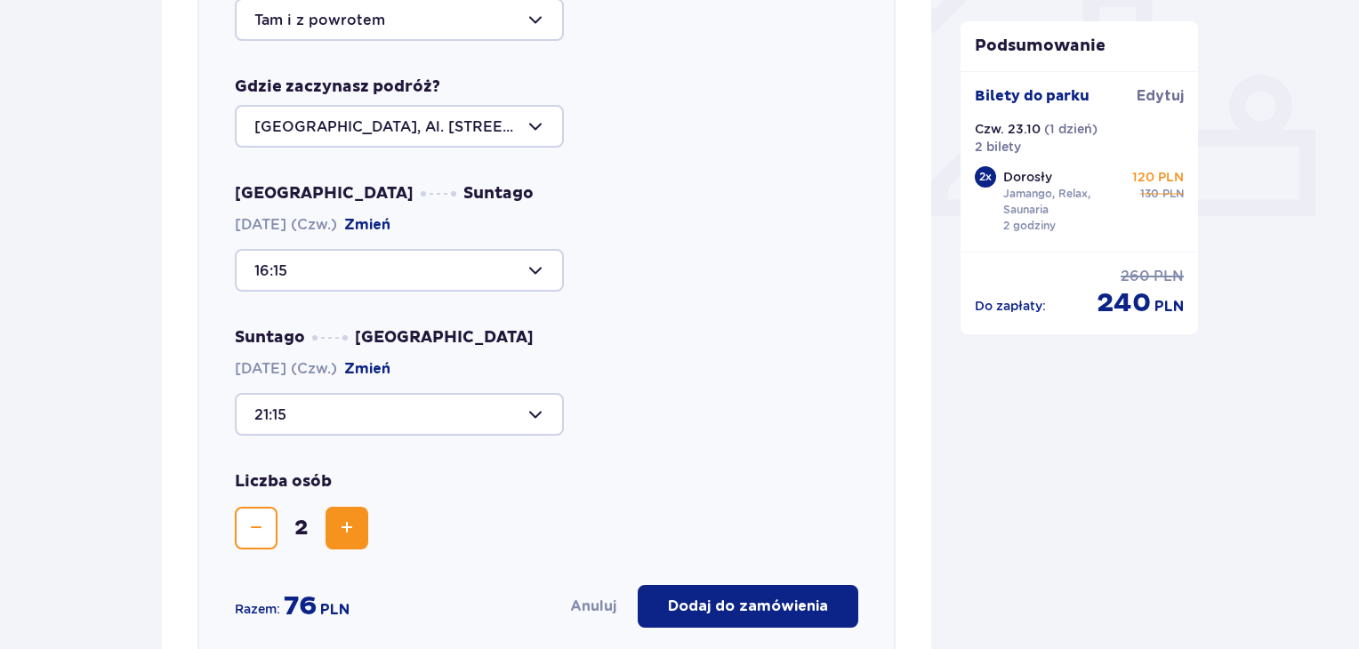
click at [435, 406] on div at bounding box center [399, 414] width 329 height 43
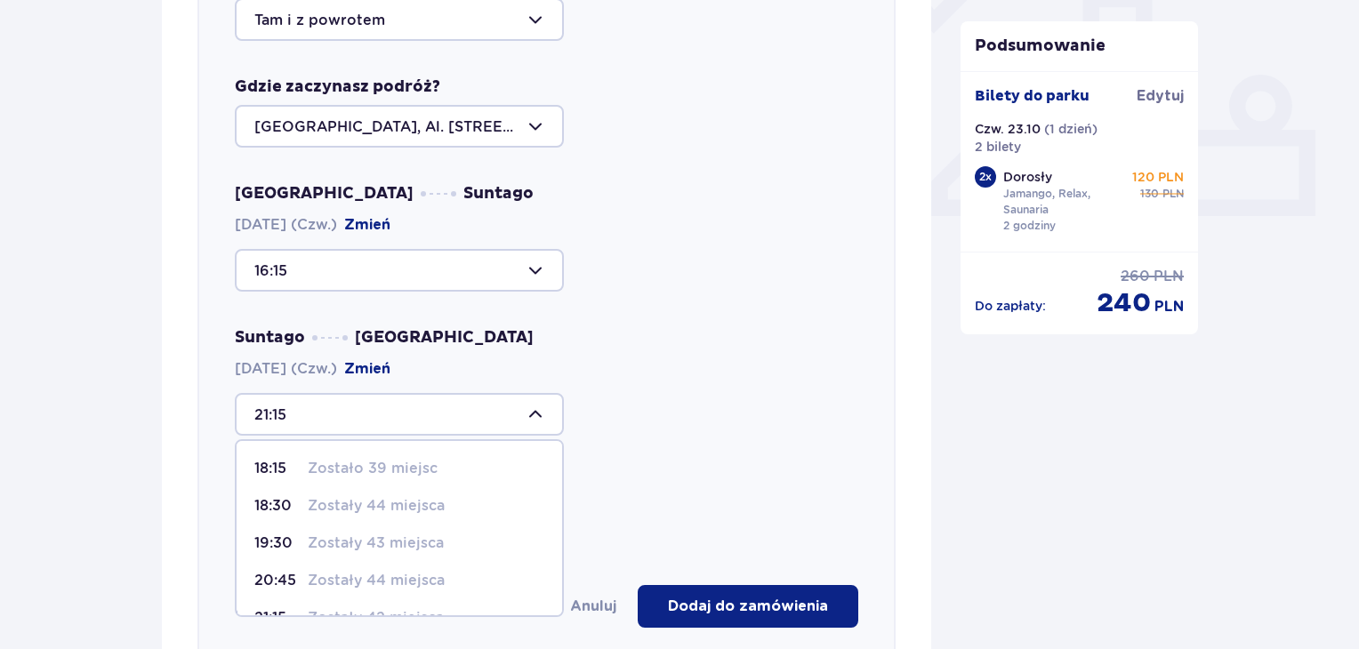
scroll to position [28, 0]
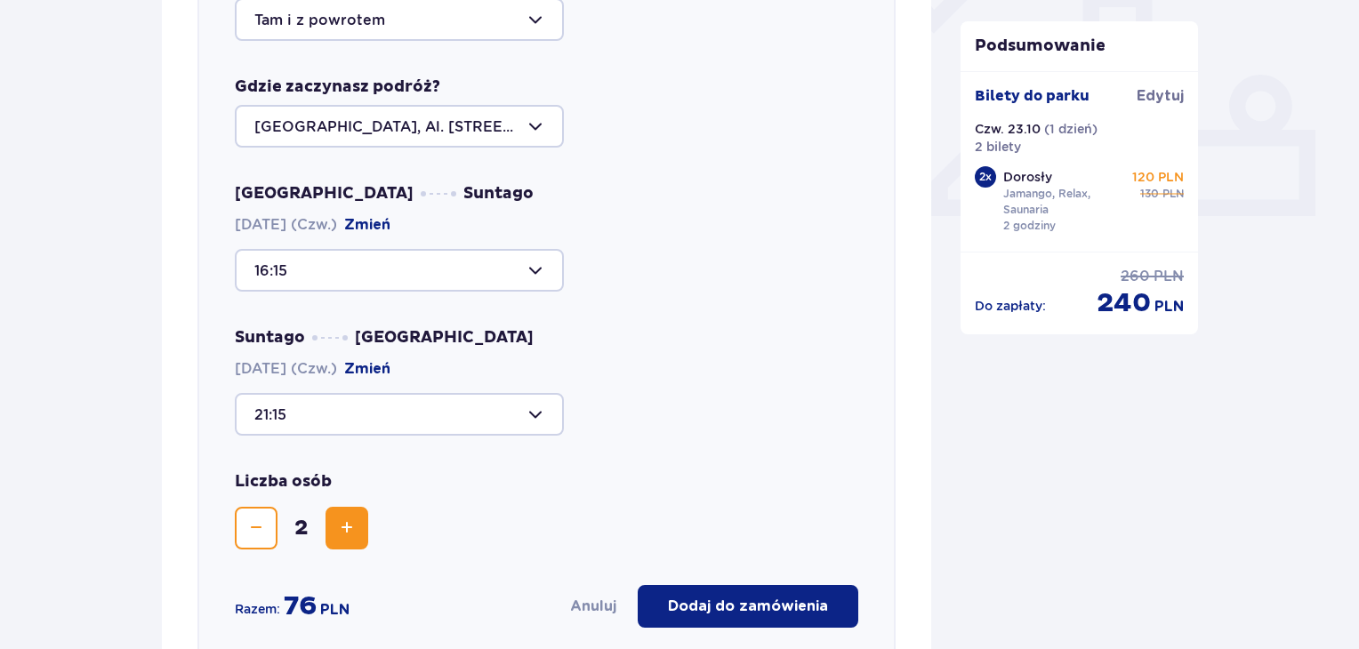
click at [819, 419] on div "21:15" at bounding box center [546, 414] width 623 height 43
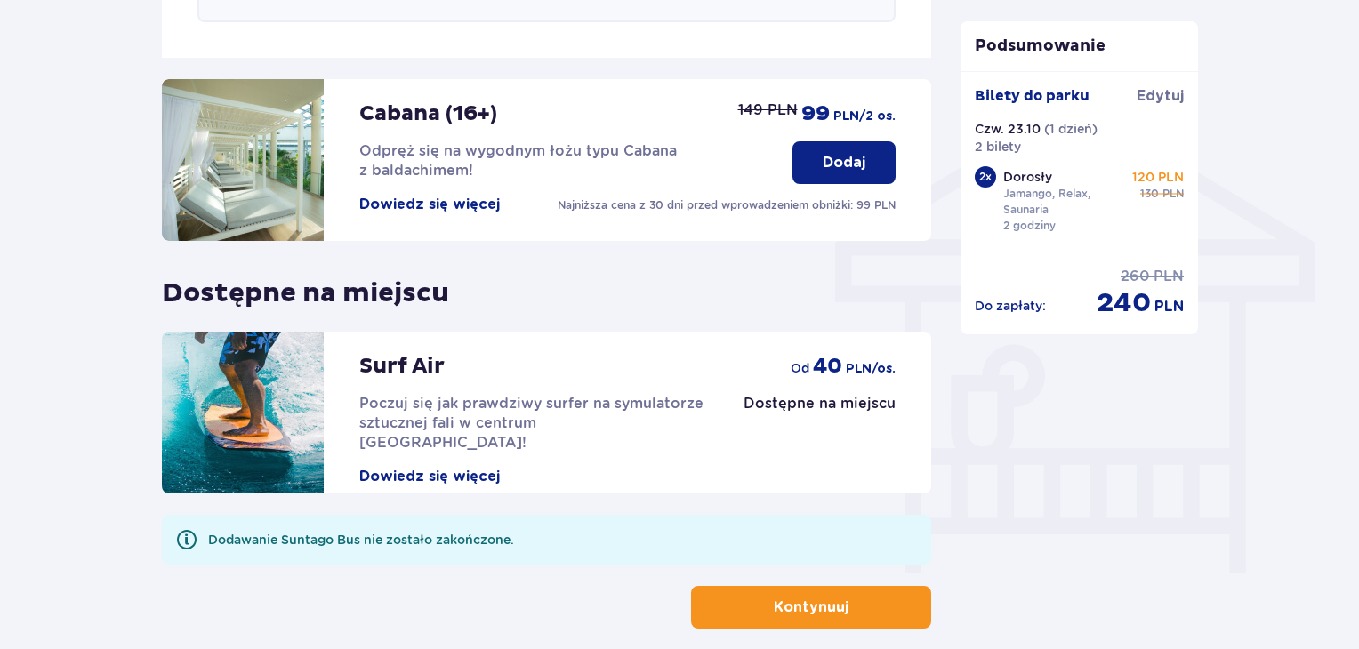
scroll to position [1431, 0]
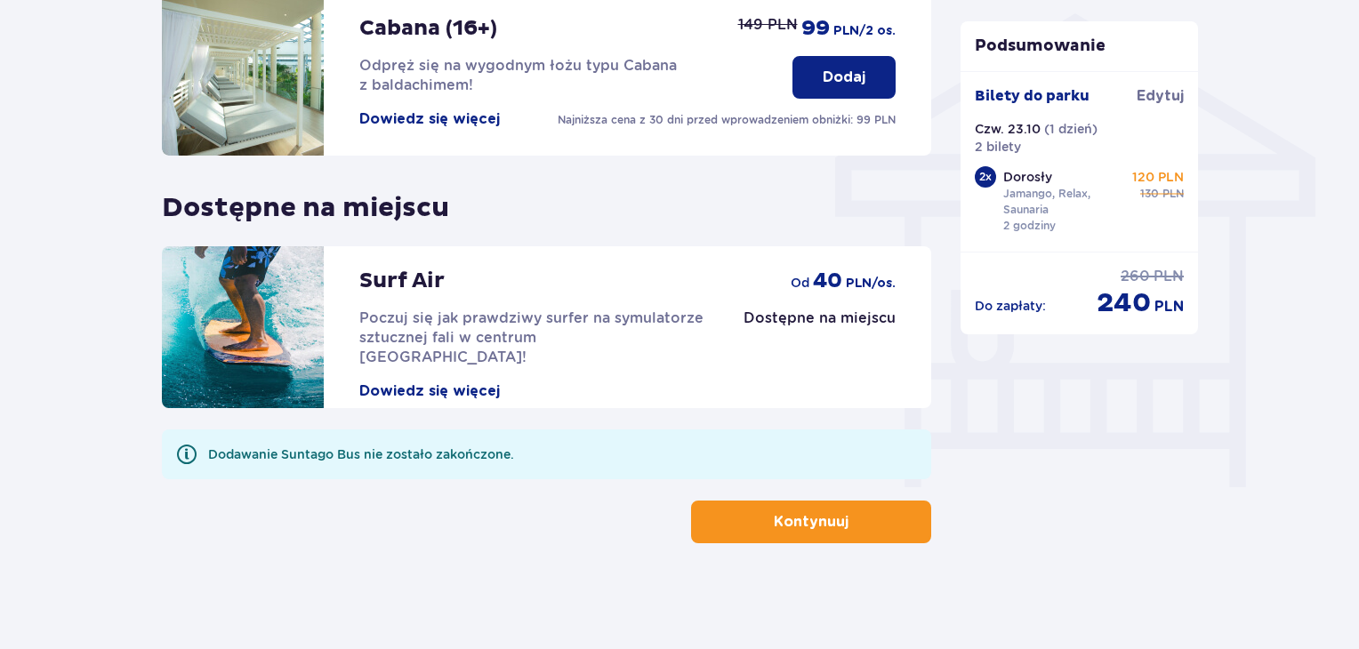
click at [707, 519] on button "Kontynuuj" at bounding box center [811, 522] width 240 height 43
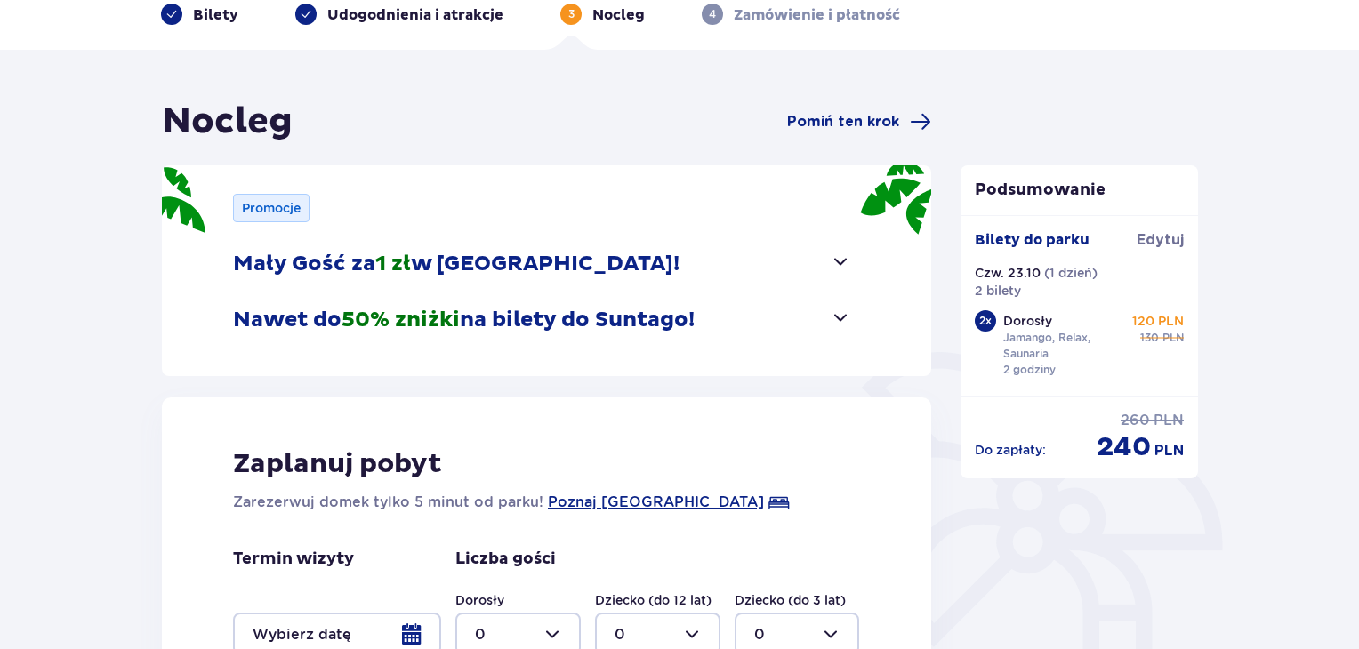
scroll to position [267, 0]
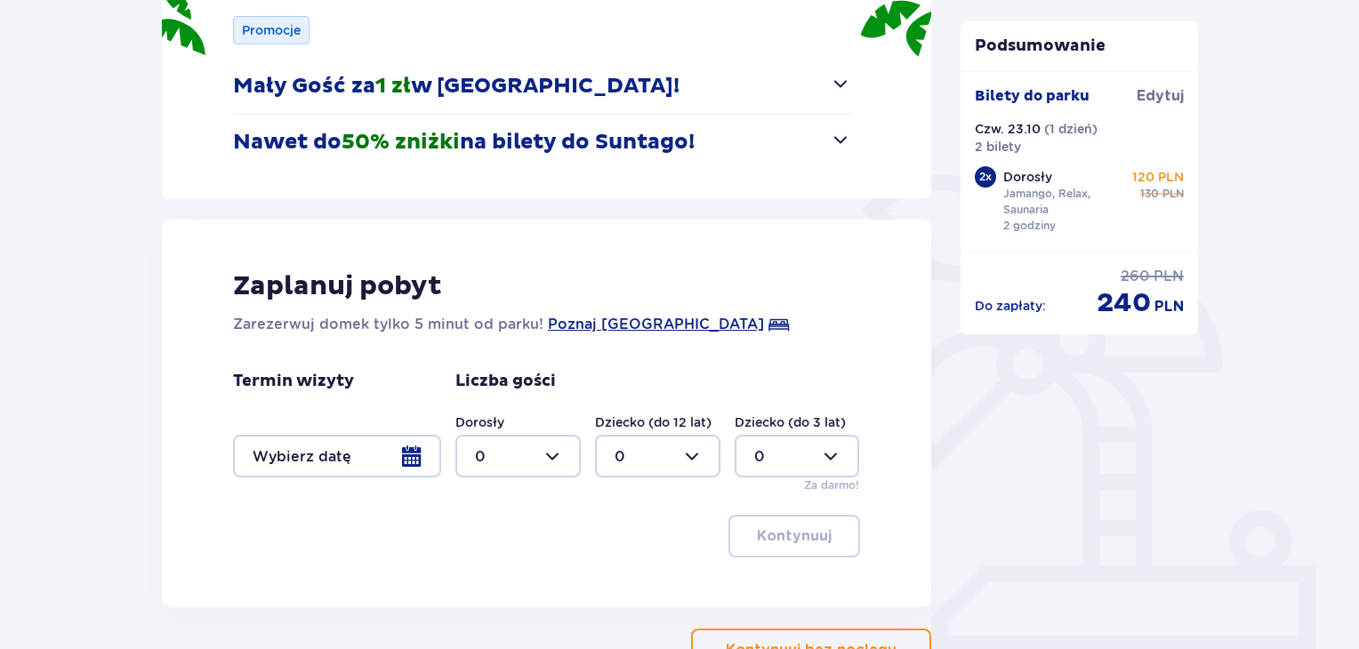
click at [575, 88] on p "Mały Gość za 1 zł w [GEOGRAPHIC_DATA]!" at bounding box center [456, 86] width 446 height 27
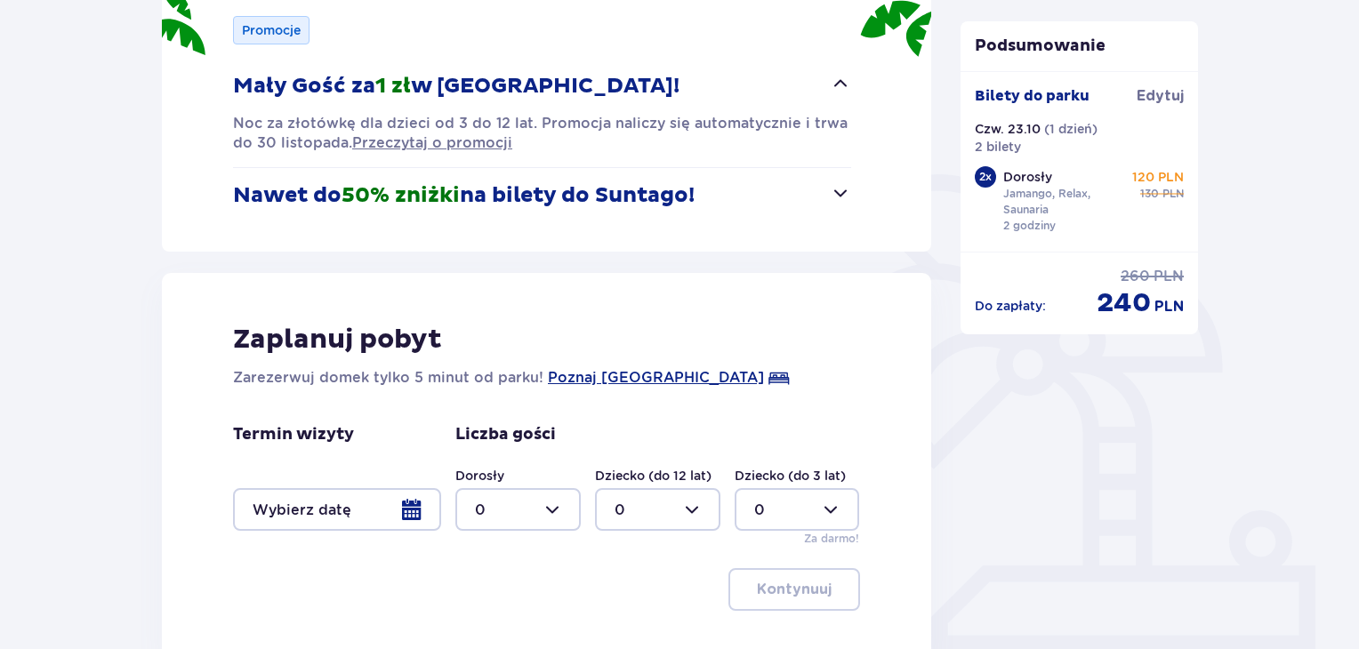
click at [562, 82] on p "Mały Gość za 1 zł w [GEOGRAPHIC_DATA]!" at bounding box center [456, 86] width 446 height 27
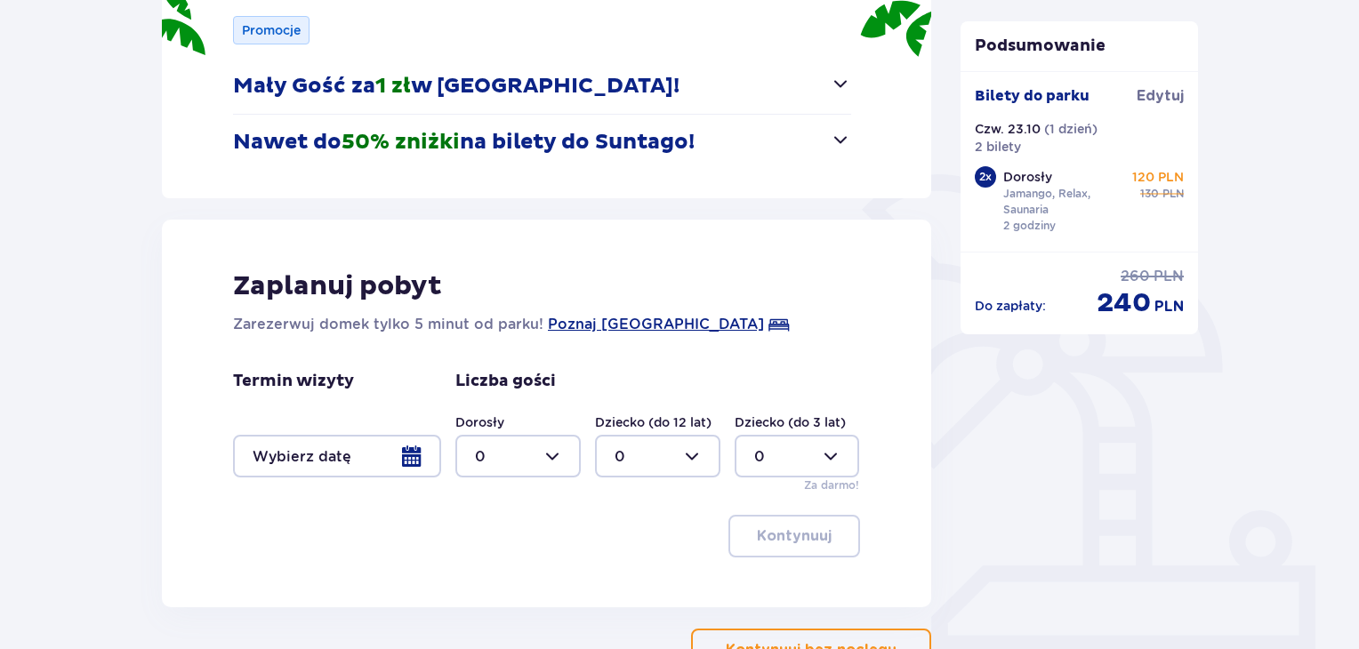
click at [570, 140] on p "Nawet do 50% zniżki na bilety do [GEOGRAPHIC_DATA]!" at bounding box center [464, 142] width 462 height 27
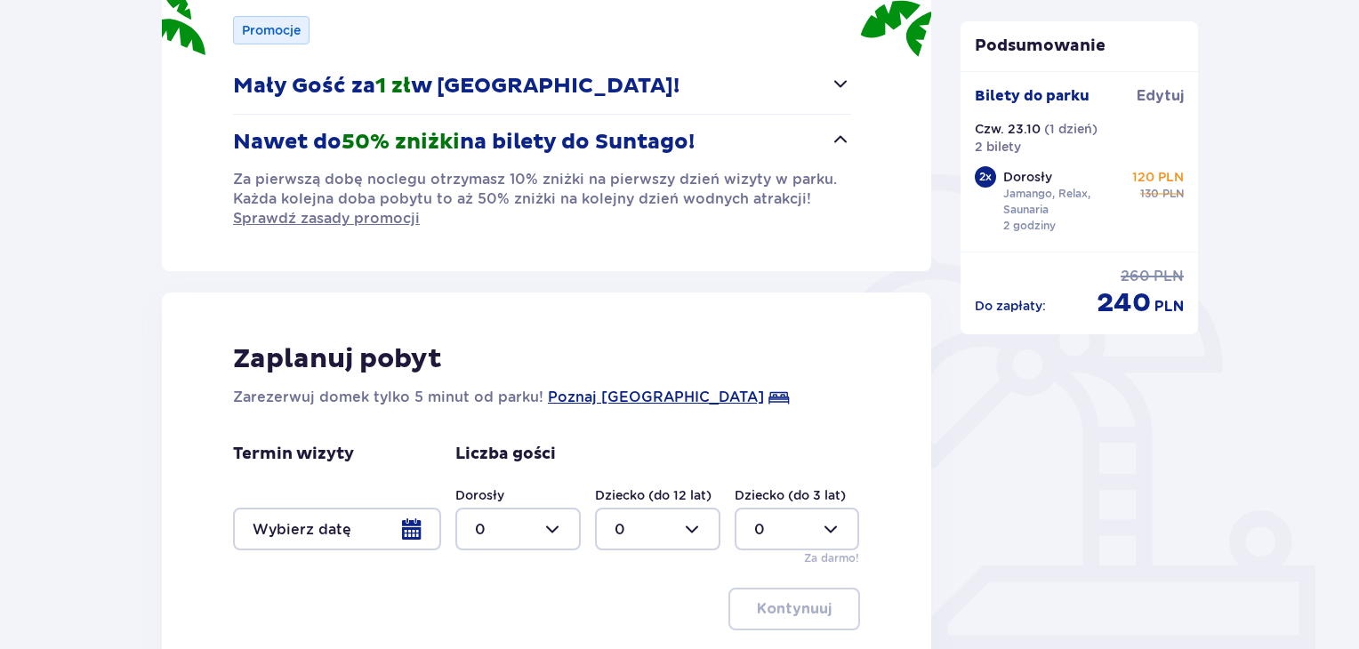
click at [570, 140] on p "Nawet do 50% zniżki na bilety do [GEOGRAPHIC_DATA]!" at bounding box center [464, 142] width 462 height 27
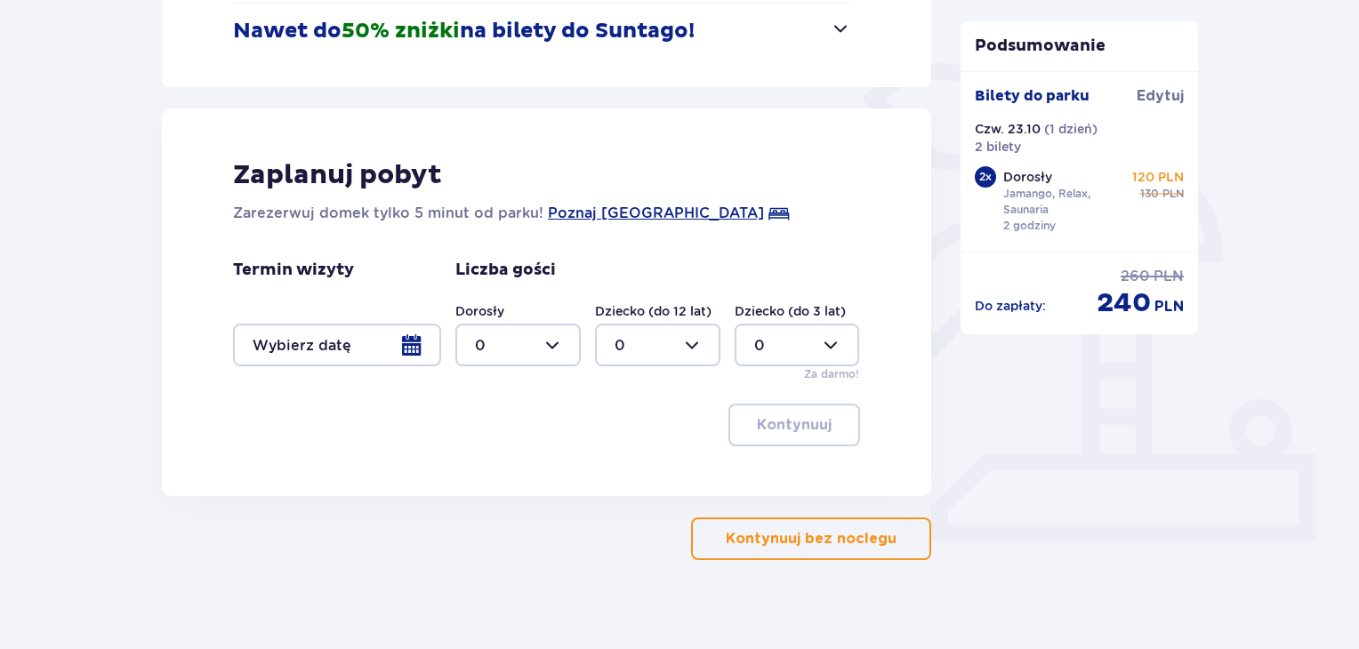
scroll to position [395, 0]
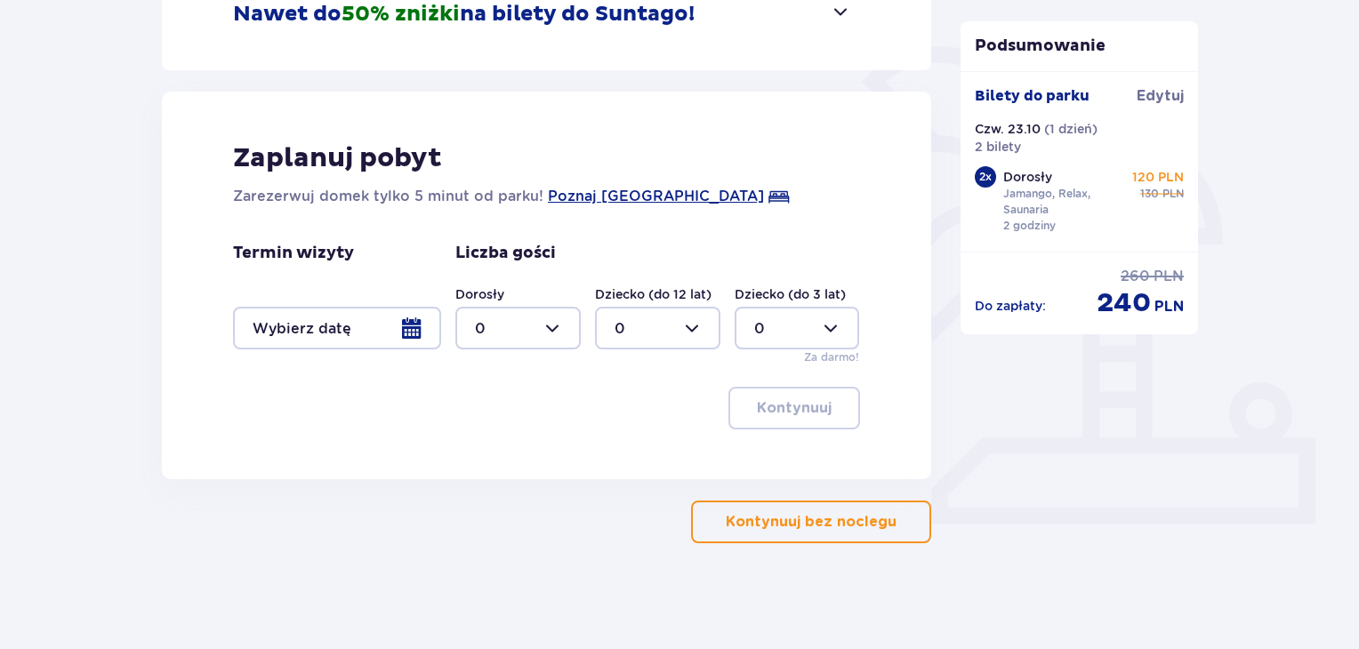
click at [568, 328] on div at bounding box center [517, 328] width 125 height 43
click at [506, 453] on div "2" at bounding box center [518, 457] width 86 height 20
type input "2"
click at [646, 323] on div at bounding box center [657, 328] width 125 height 43
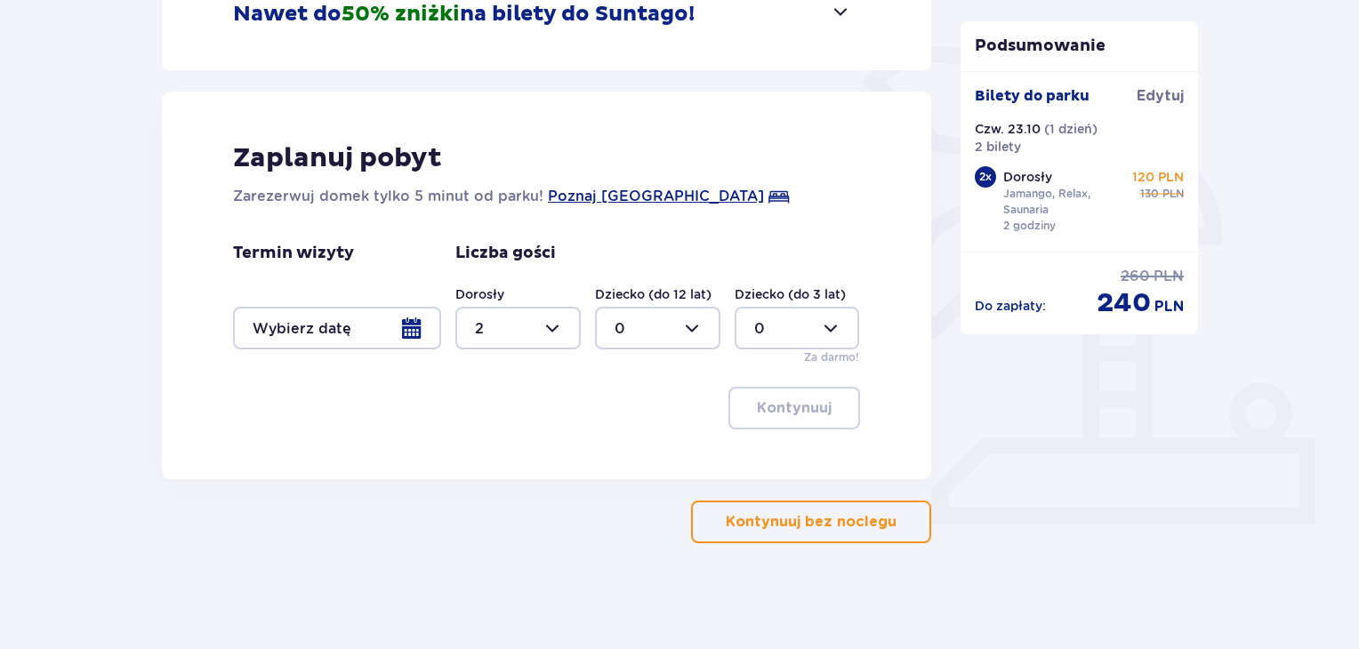
click at [357, 332] on div at bounding box center [337, 328] width 208 height 43
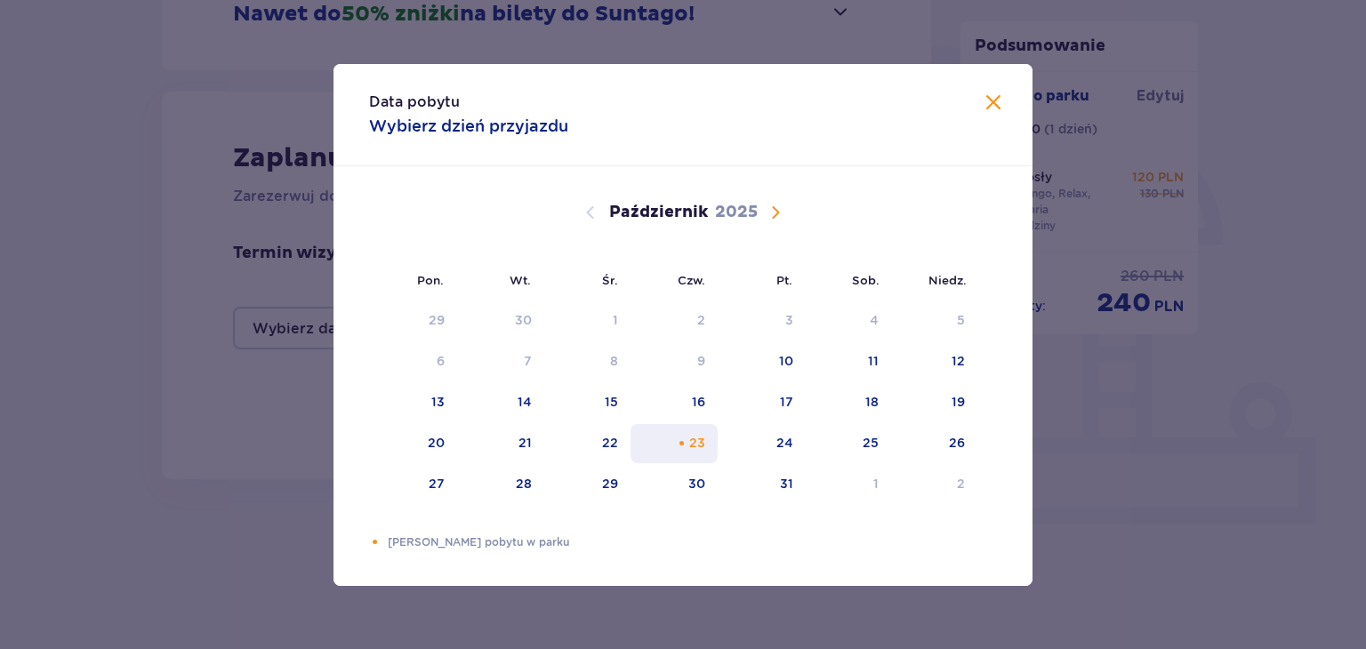
click at [708, 428] on div "23" at bounding box center [675, 443] width 88 height 39
click at [793, 446] on div "24" at bounding box center [784, 443] width 17 height 18
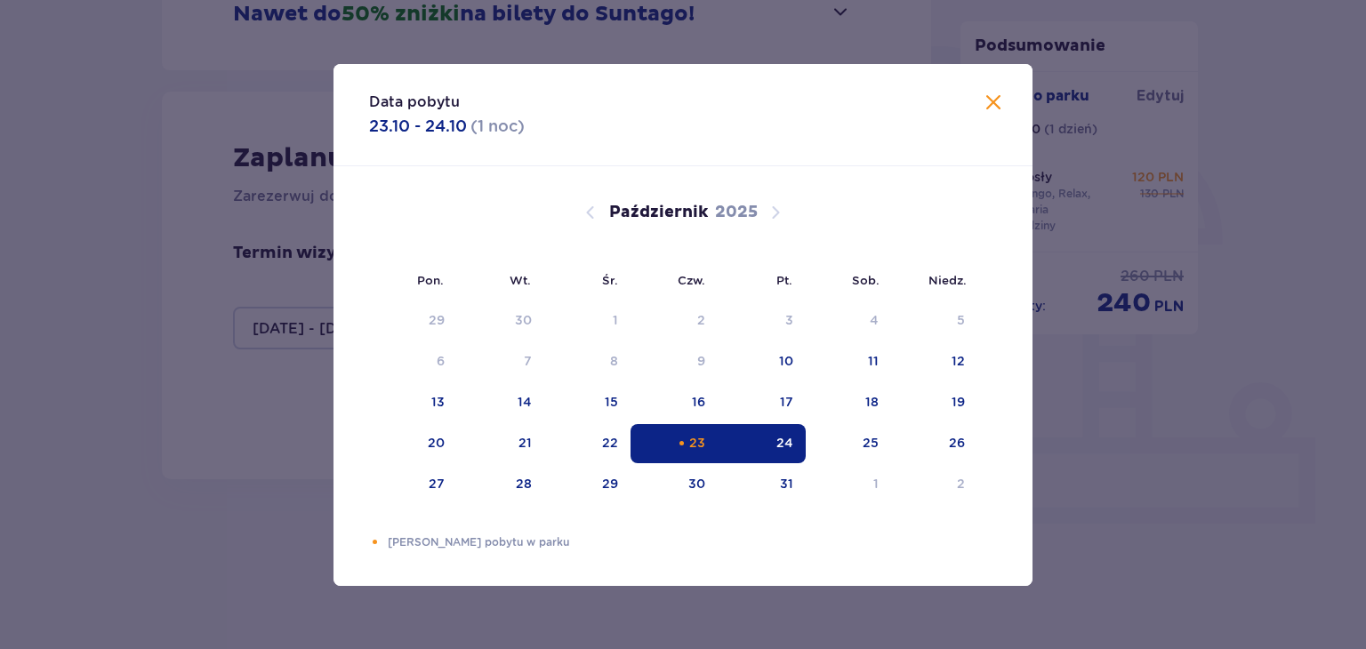
type input "[DATE] - [DATE]"
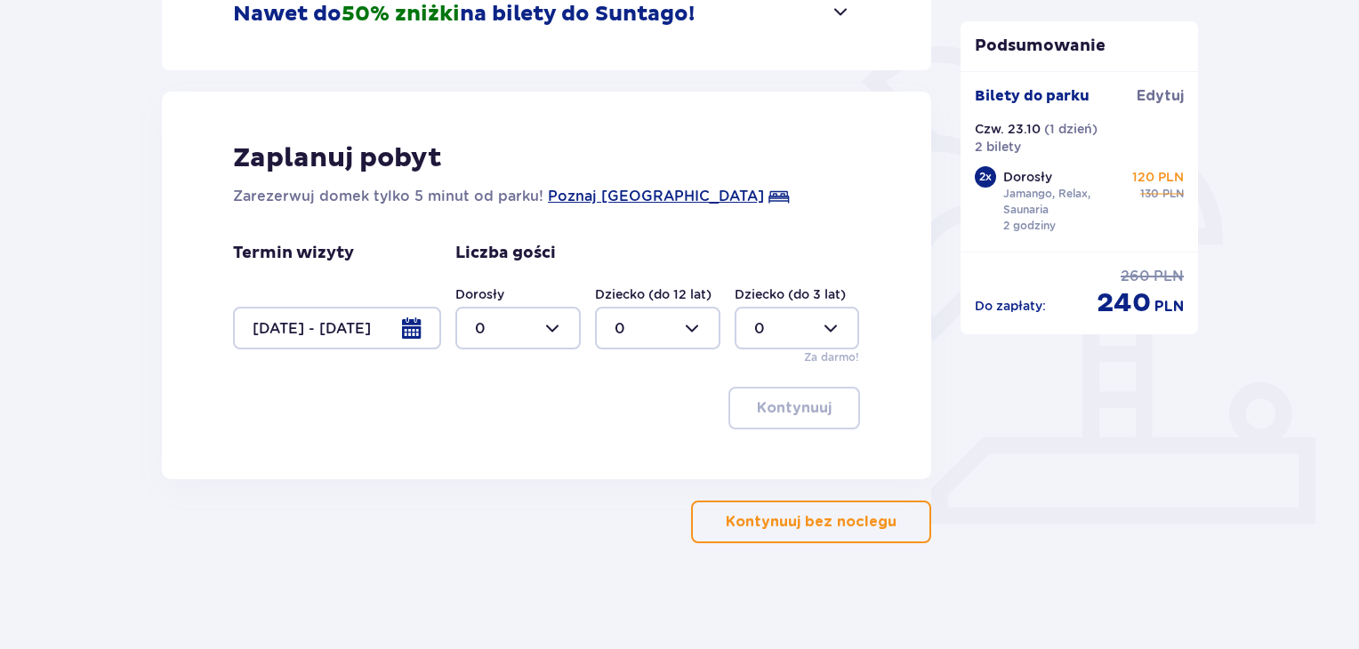
click at [566, 327] on div at bounding box center [517, 328] width 125 height 43
click at [494, 449] on div "2" at bounding box center [518, 457] width 86 height 20
type input "2"
click at [846, 414] on button "Kontynuuj" at bounding box center [794, 408] width 132 height 43
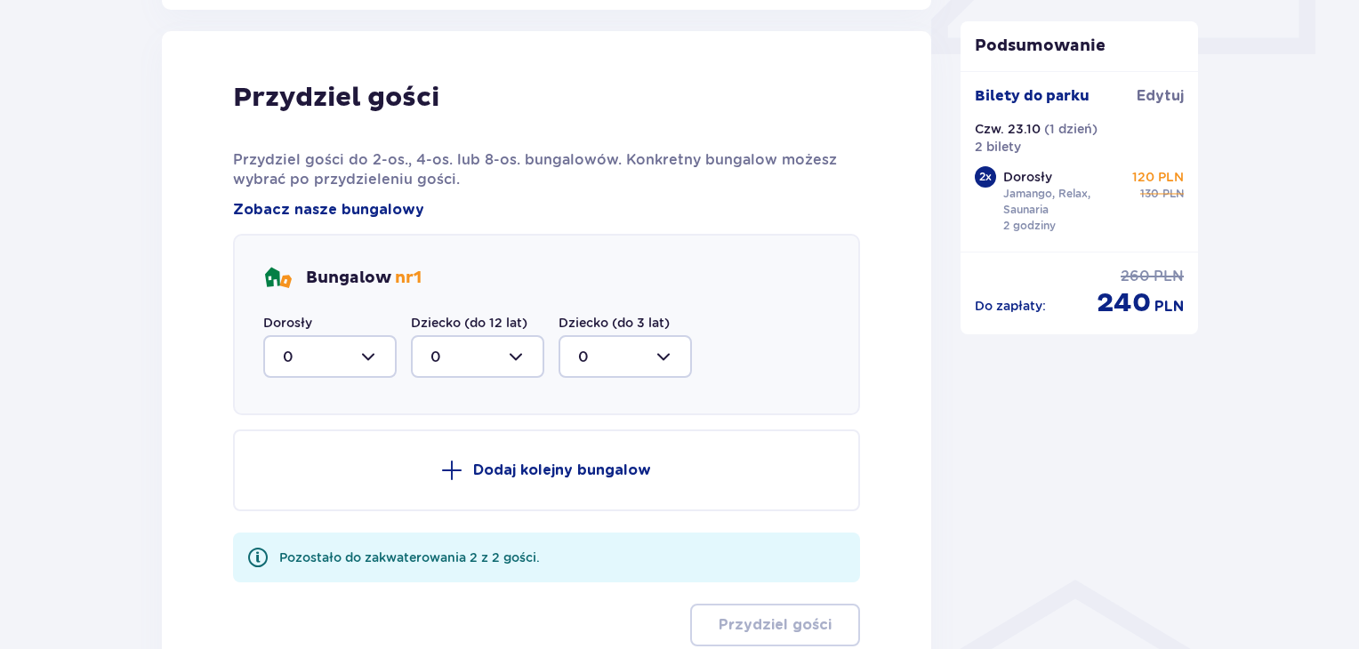
scroll to position [873, 0]
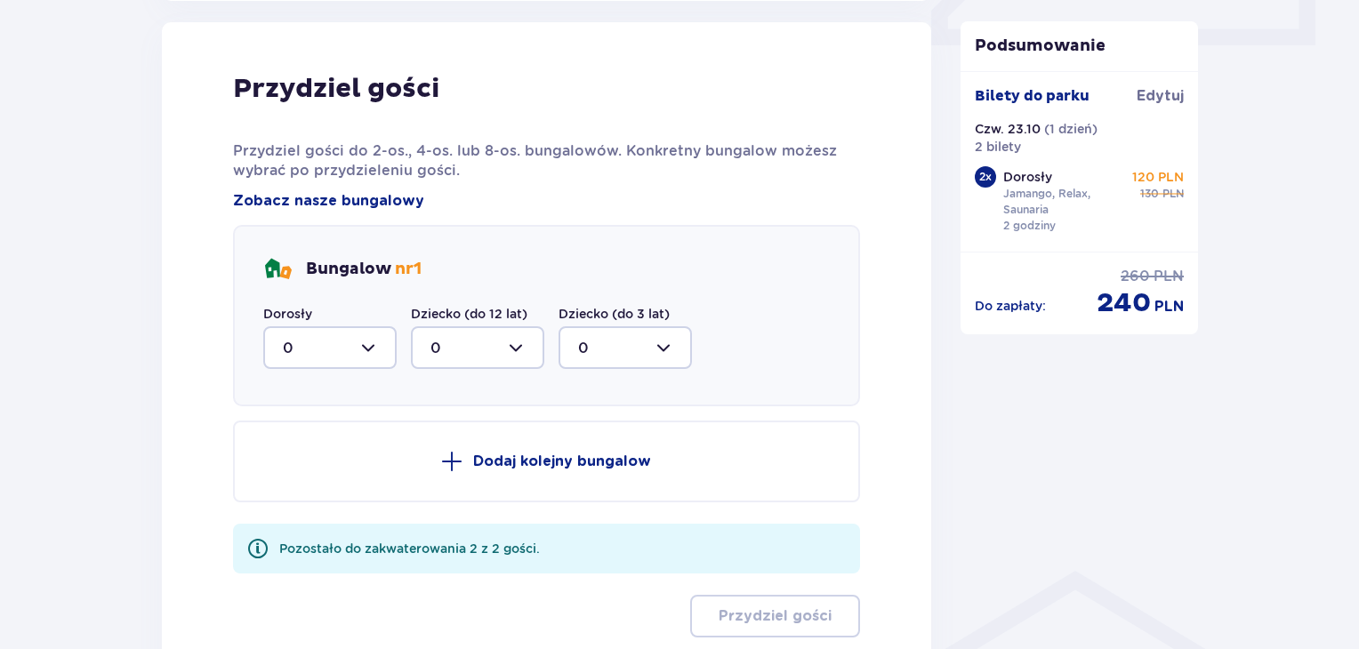
click at [355, 345] on div at bounding box center [329, 347] width 133 height 43
click at [335, 467] on div "2" at bounding box center [330, 477] width 94 height 20
type input "2"
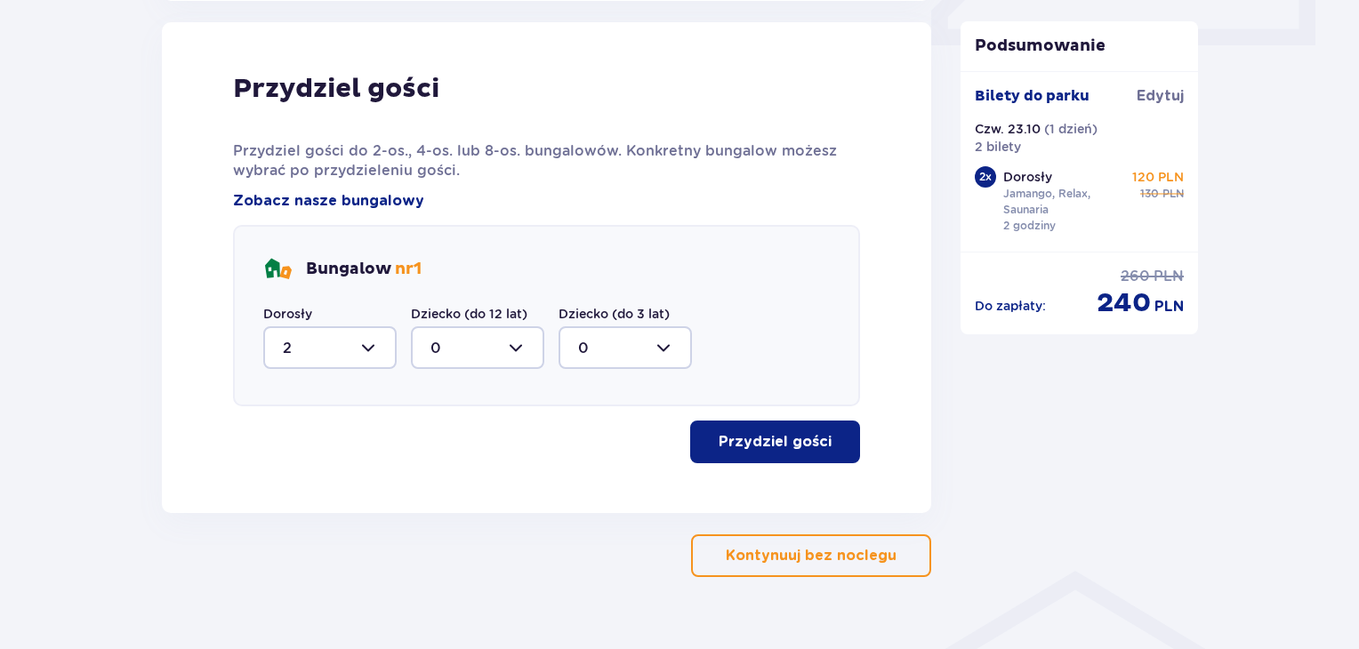
click at [546, 152] on p "Przydziel gości do 2-os., 4-os. lub 8-os. bungalowów. Konkretny bungalow możesz…" at bounding box center [546, 160] width 627 height 39
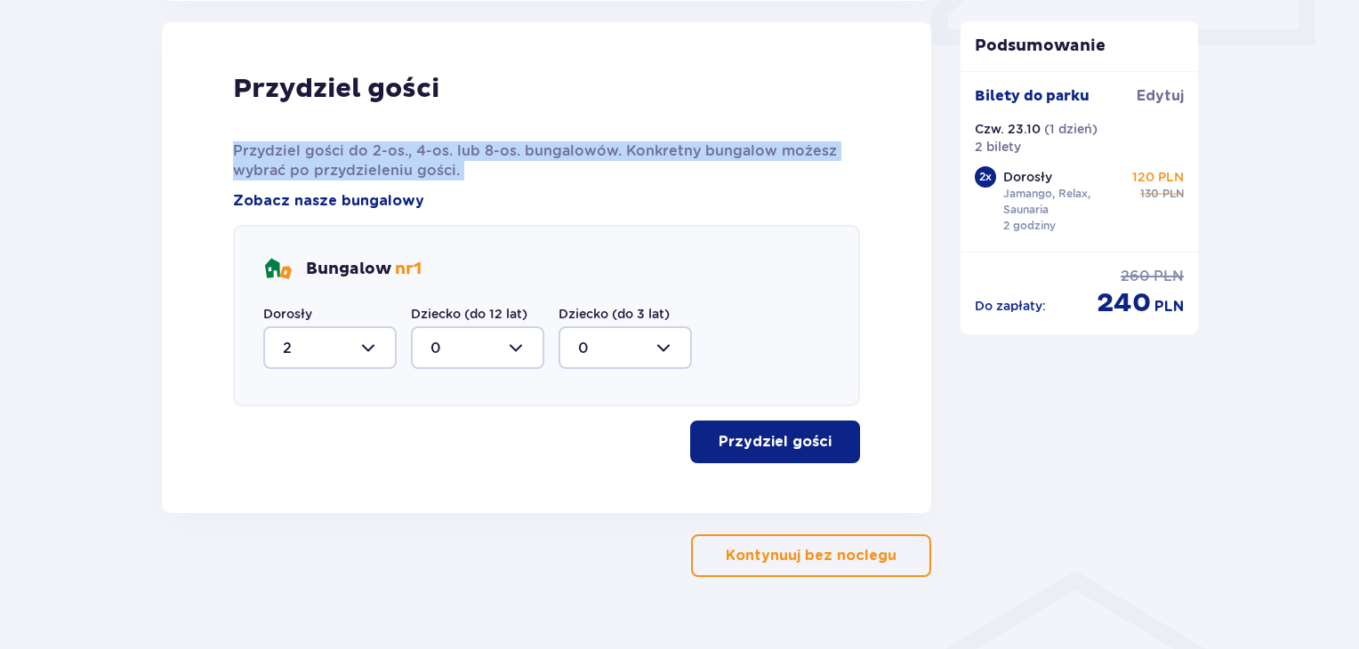
click at [546, 152] on p "Przydziel gości do 2-os., 4-os. lub 8-os. bungalowów. Konkretny bungalow możesz…" at bounding box center [546, 160] width 627 height 39
click at [799, 456] on button "Przydziel gości" at bounding box center [775, 442] width 170 height 43
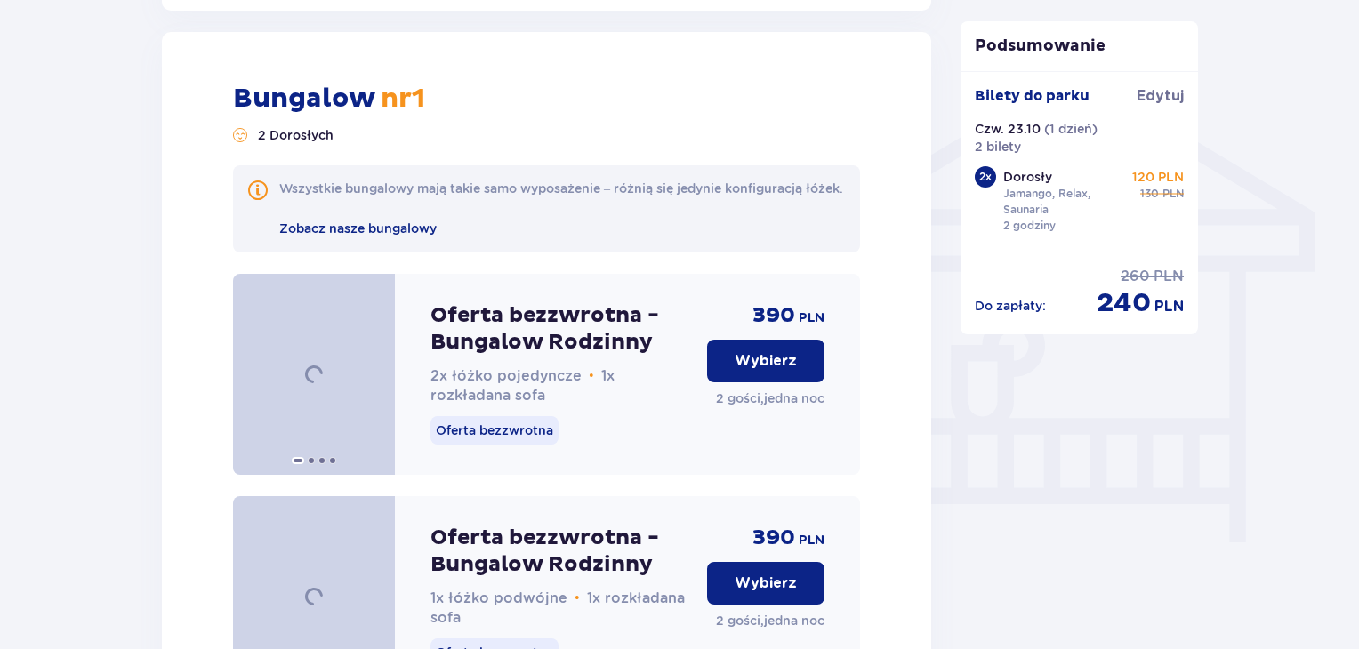
scroll to position [1385, 0]
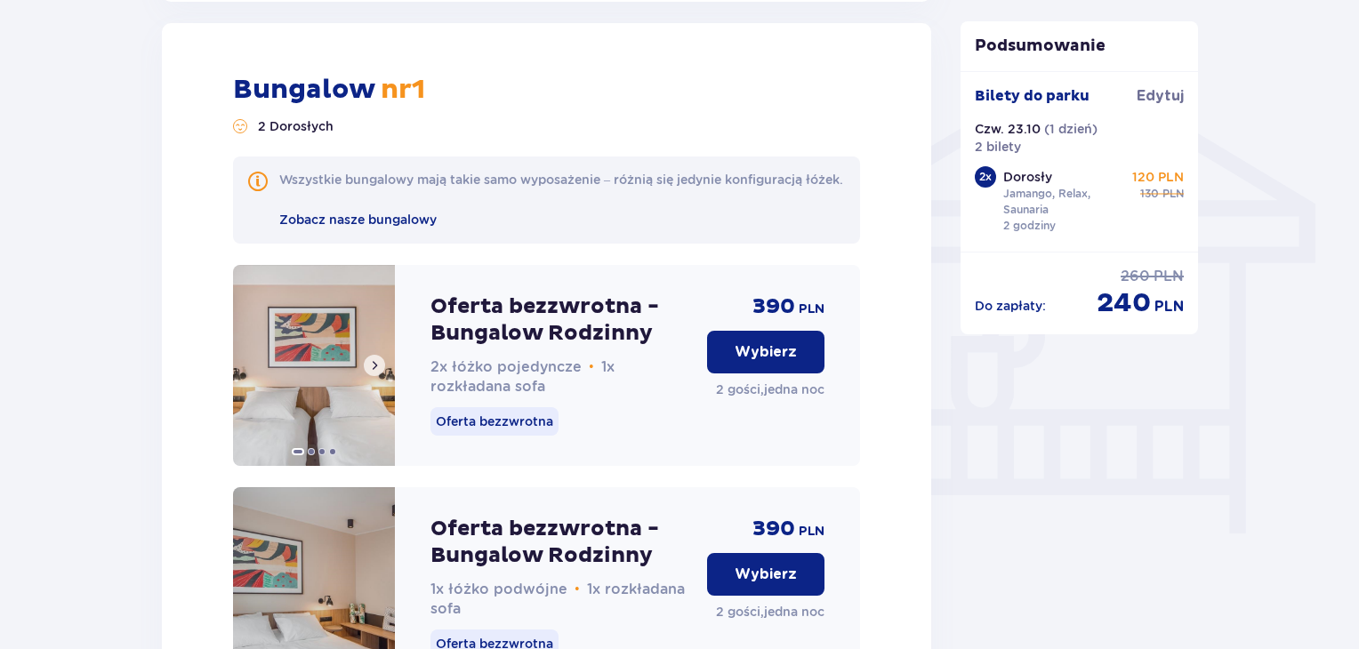
click at [379, 373] on span at bounding box center [374, 365] width 14 height 14
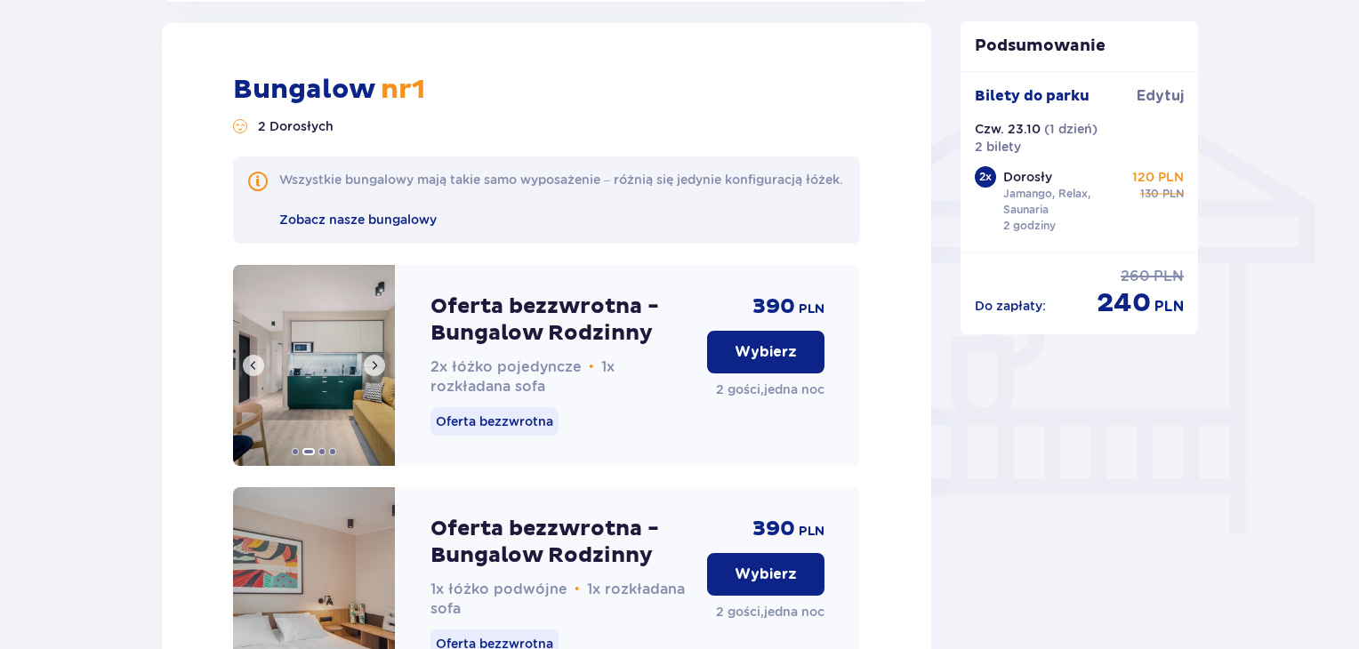
click at [379, 373] on span at bounding box center [374, 365] width 14 height 14
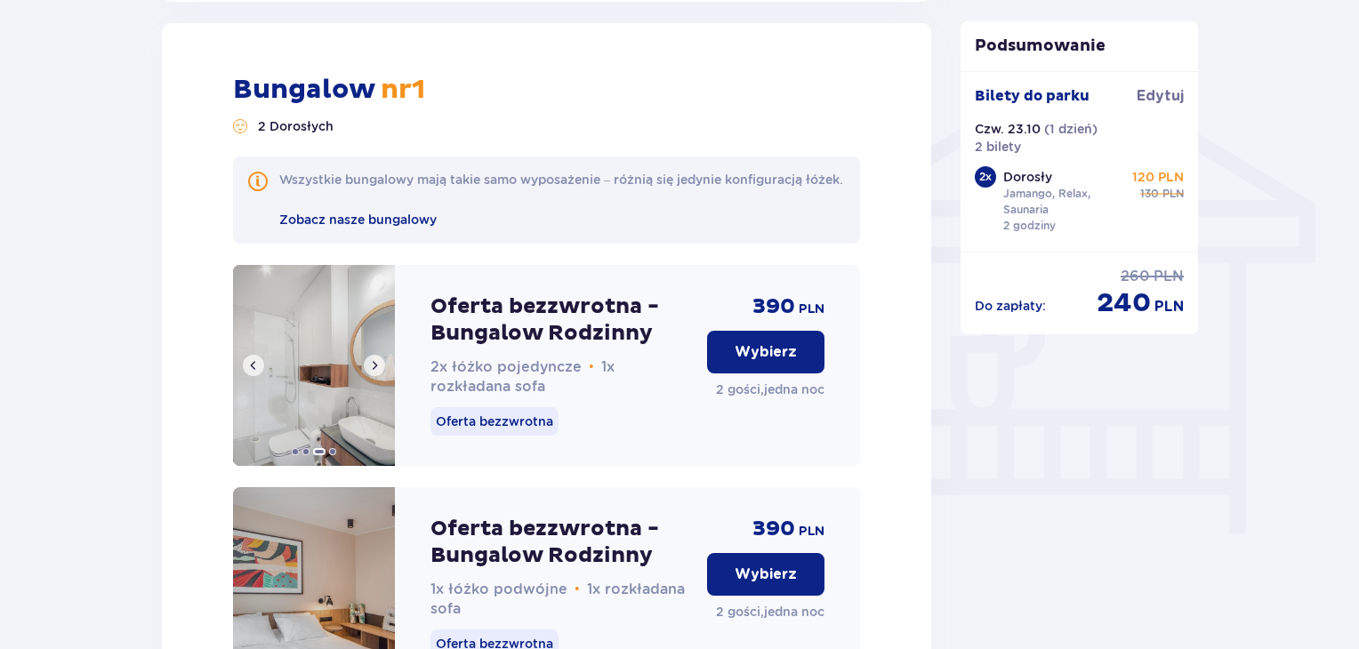
click at [379, 373] on span at bounding box center [374, 365] width 14 height 14
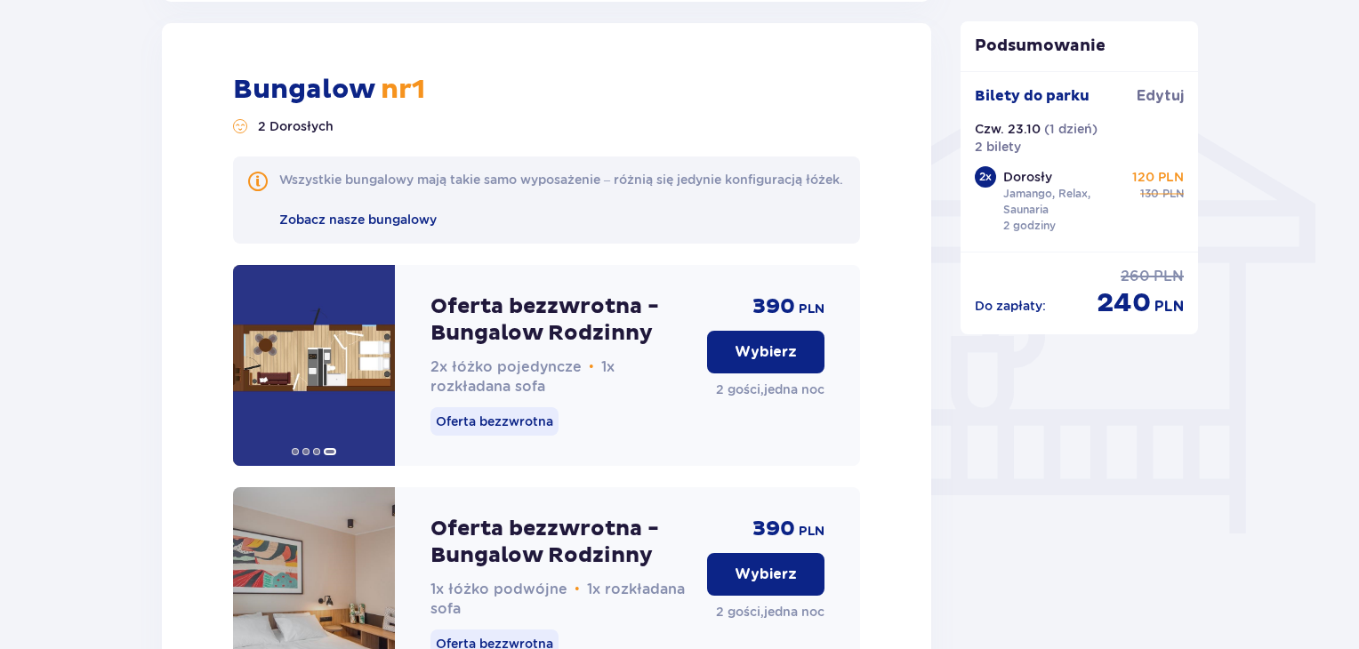
click at [413, 227] on span "Zobacz nasze bungalowy" at bounding box center [357, 220] width 157 height 14
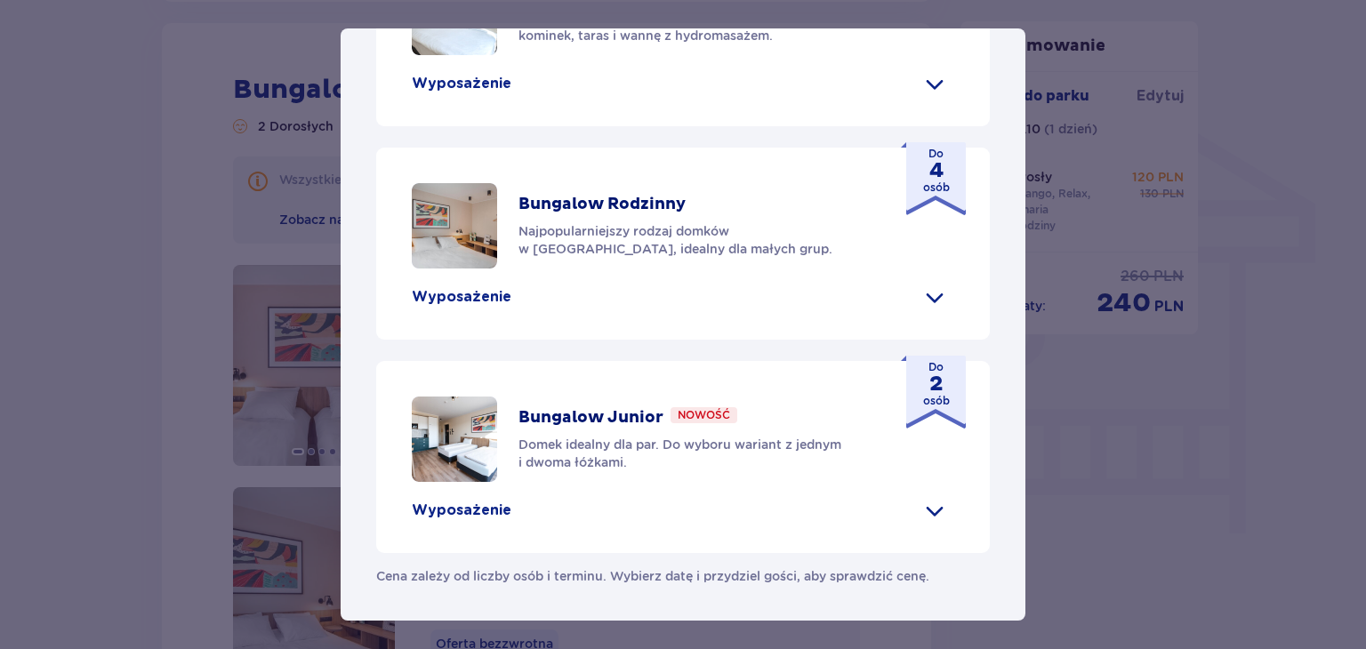
scroll to position [800, 0]
click at [924, 98] on span at bounding box center [935, 83] width 28 height 28
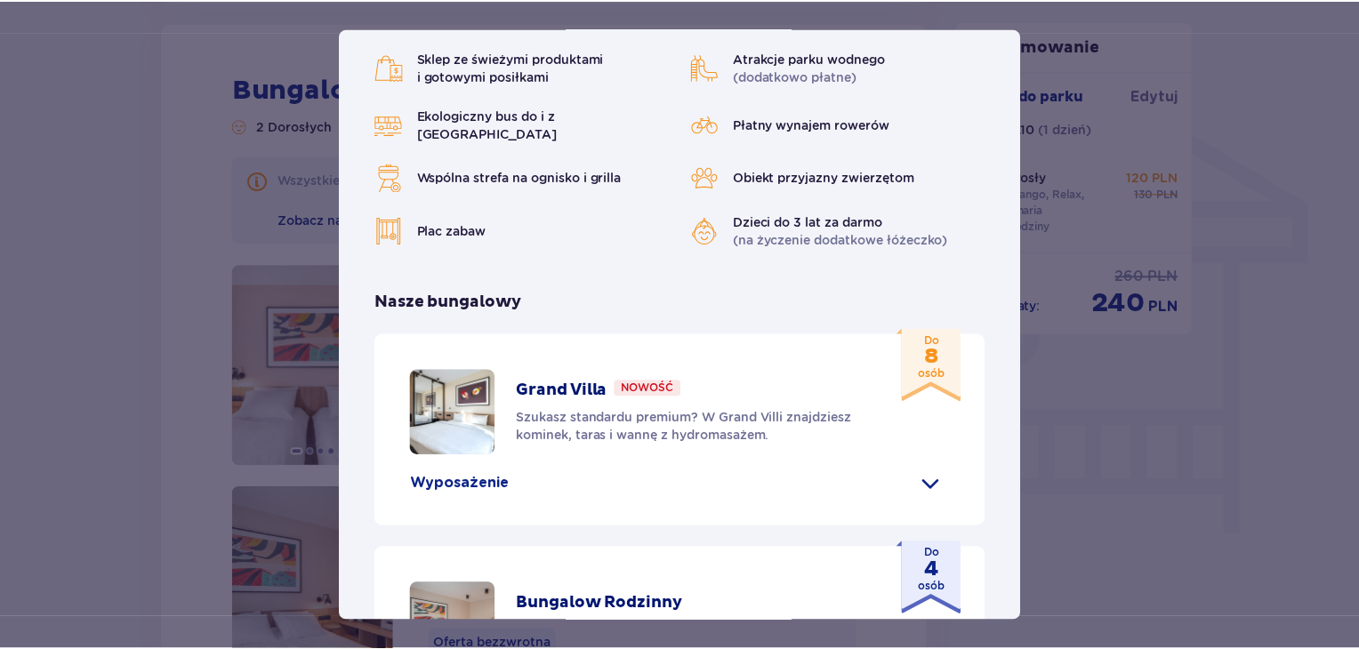
scroll to position [0, 0]
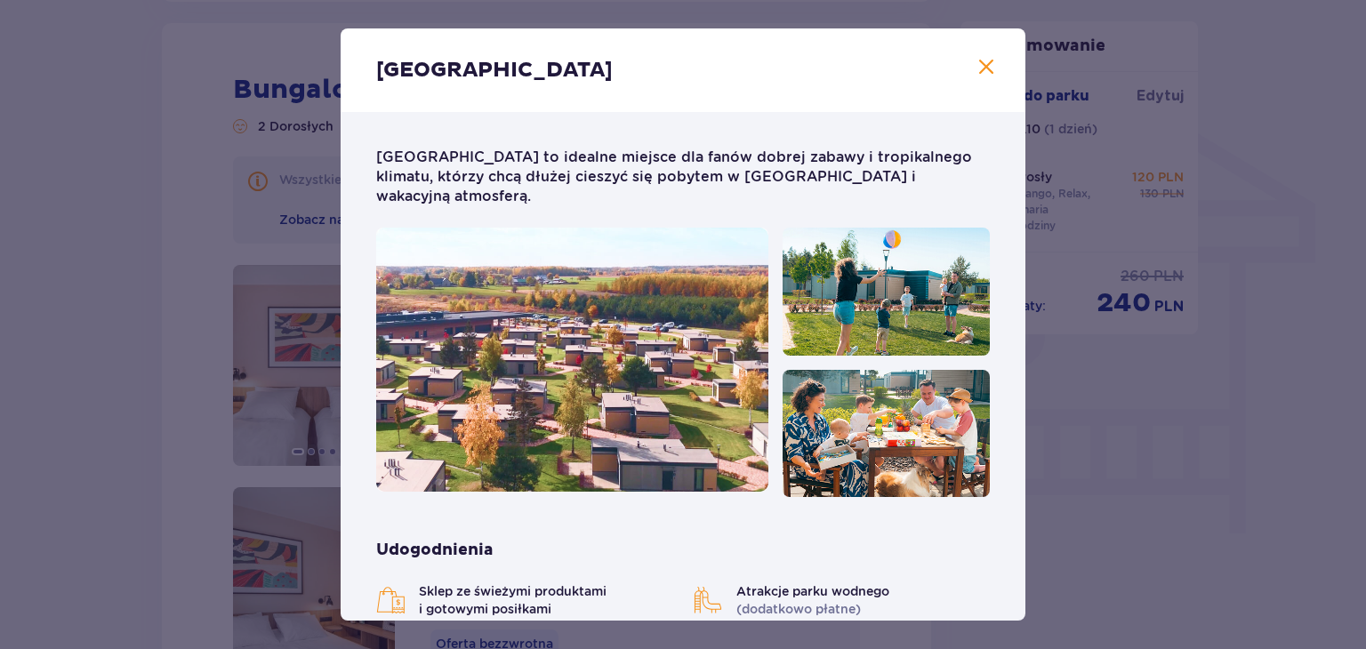
click at [979, 66] on span "Zamknij" at bounding box center [986, 67] width 21 height 21
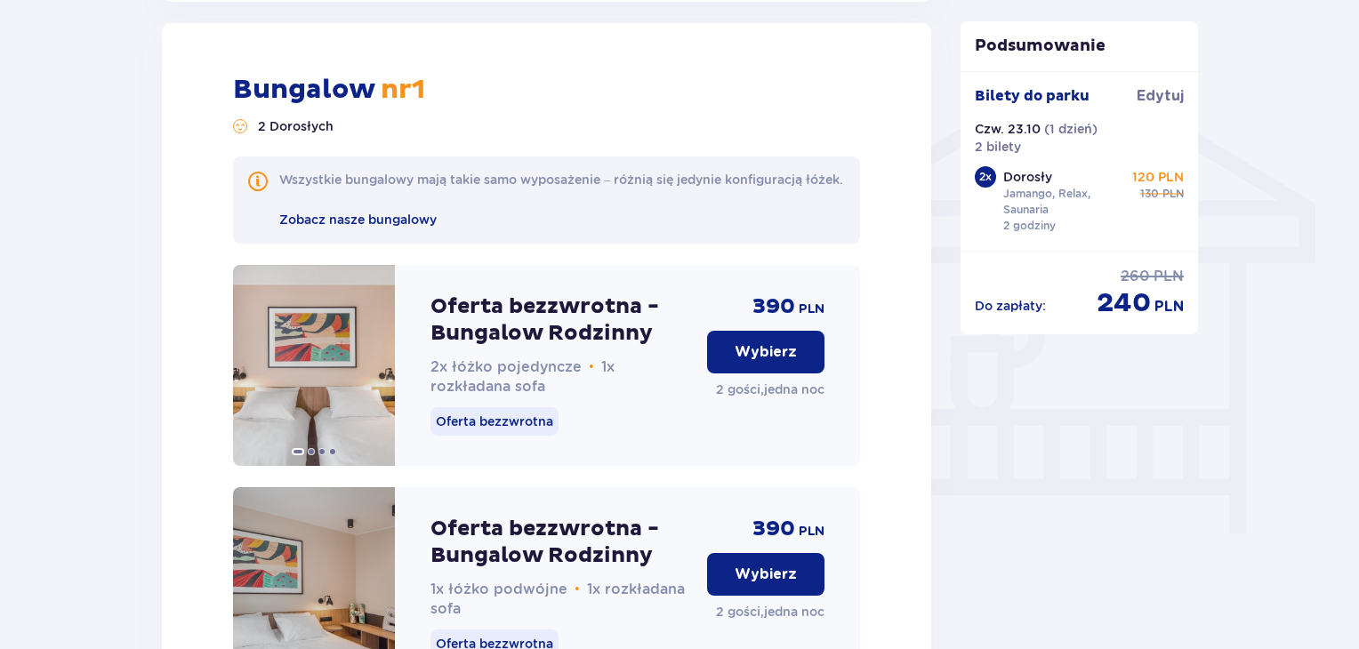
click at [779, 362] on p "Wybierz" at bounding box center [766, 352] width 62 height 20
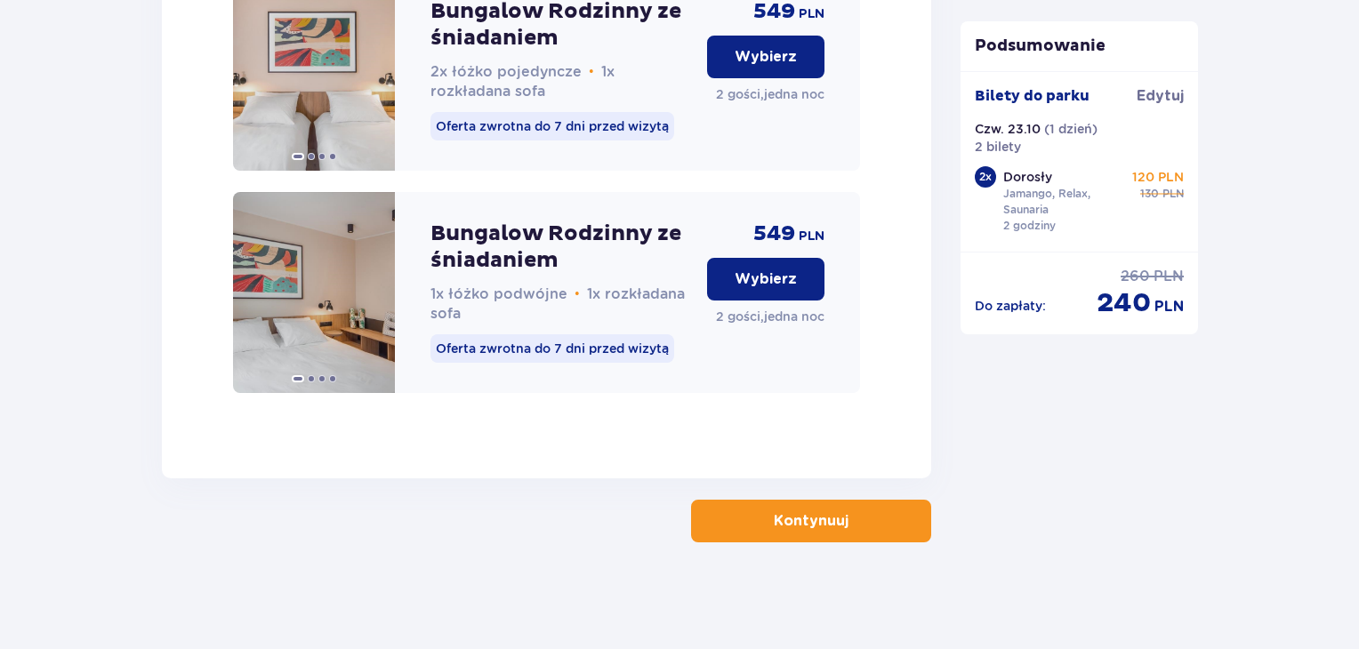
scroll to position [3036, 0]
click at [787, 504] on button "Kontynuuj" at bounding box center [811, 521] width 240 height 43
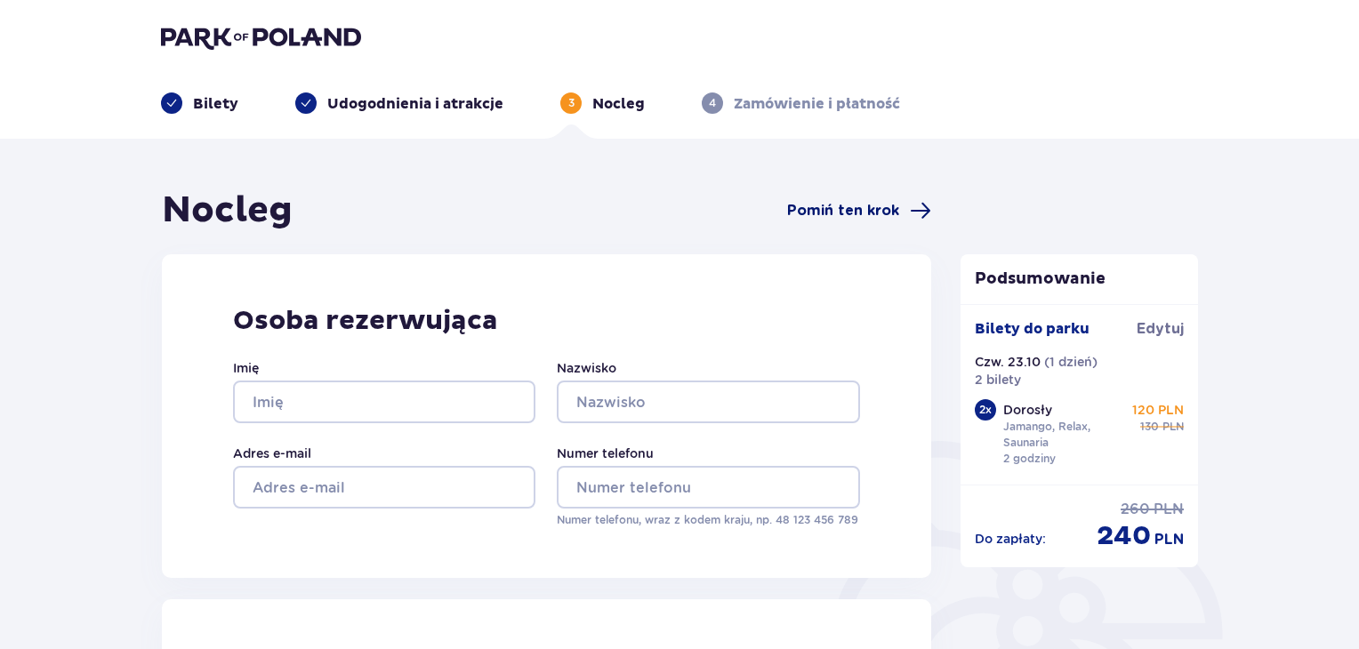
click at [907, 200] on span "Pomiń ten krok" at bounding box center [859, 210] width 144 height 21
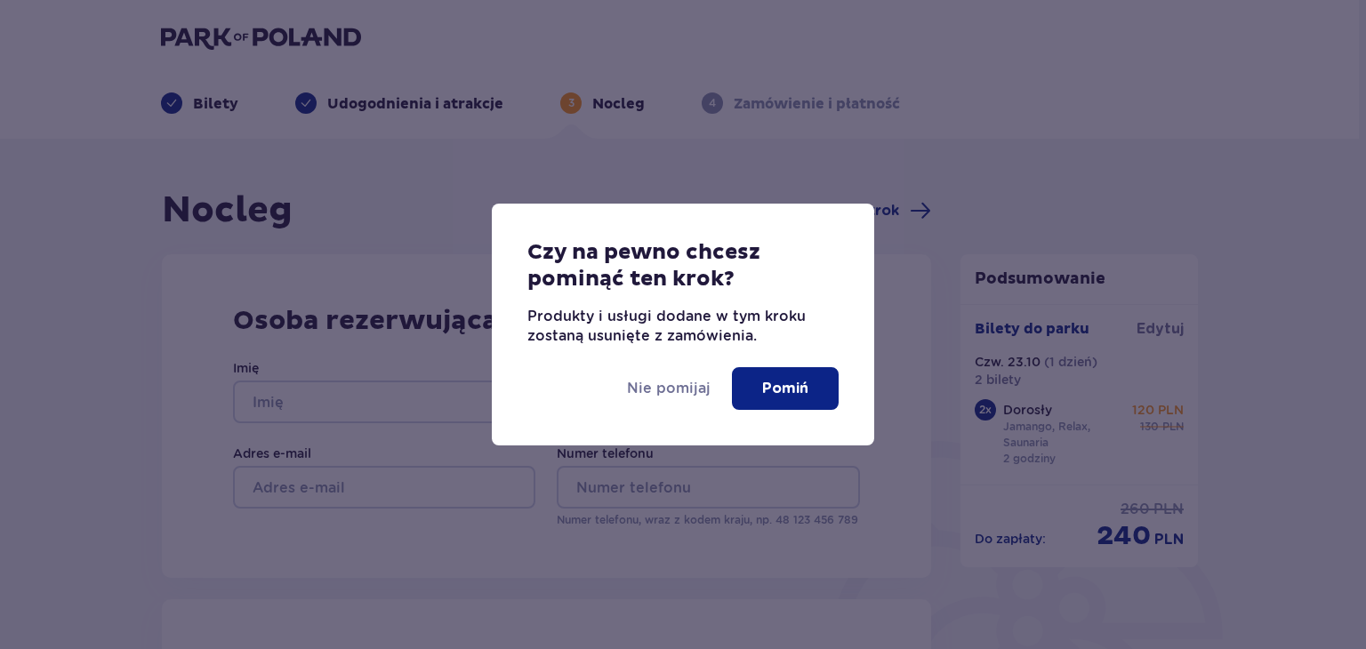
click at [779, 402] on button "Pomiń" at bounding box center [785, 388] width 107 height 43
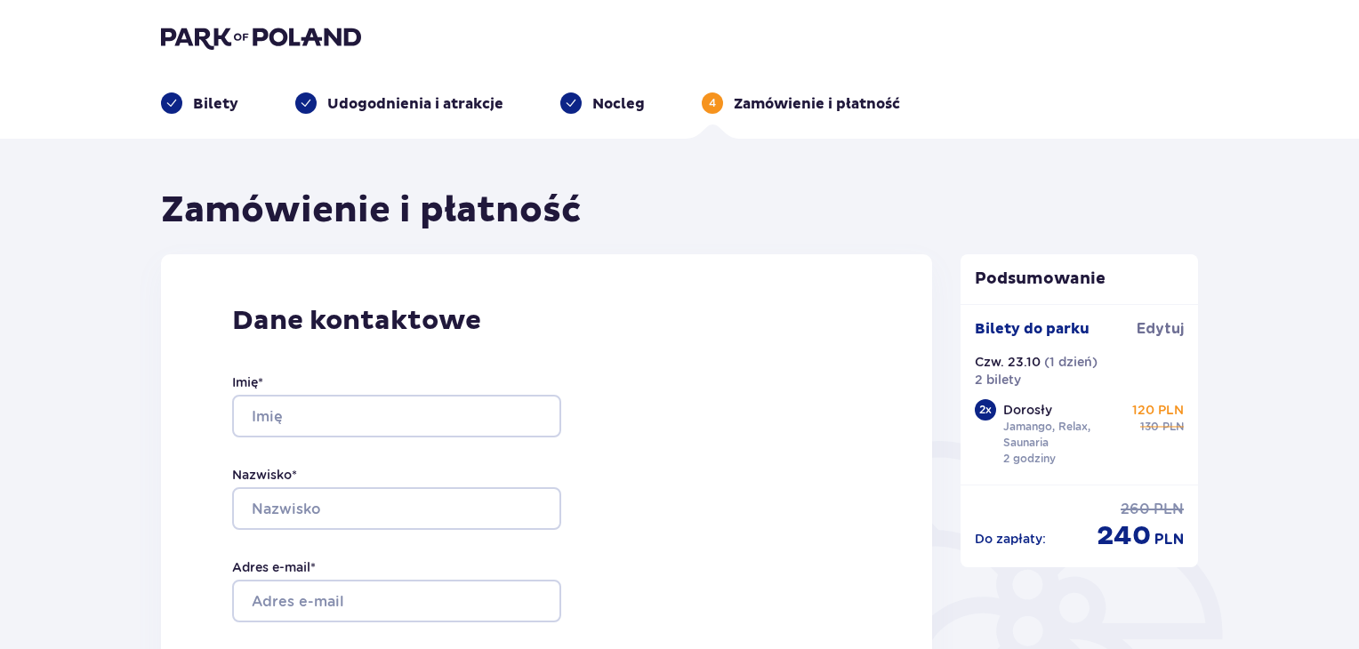
scroll to position [89, 0]
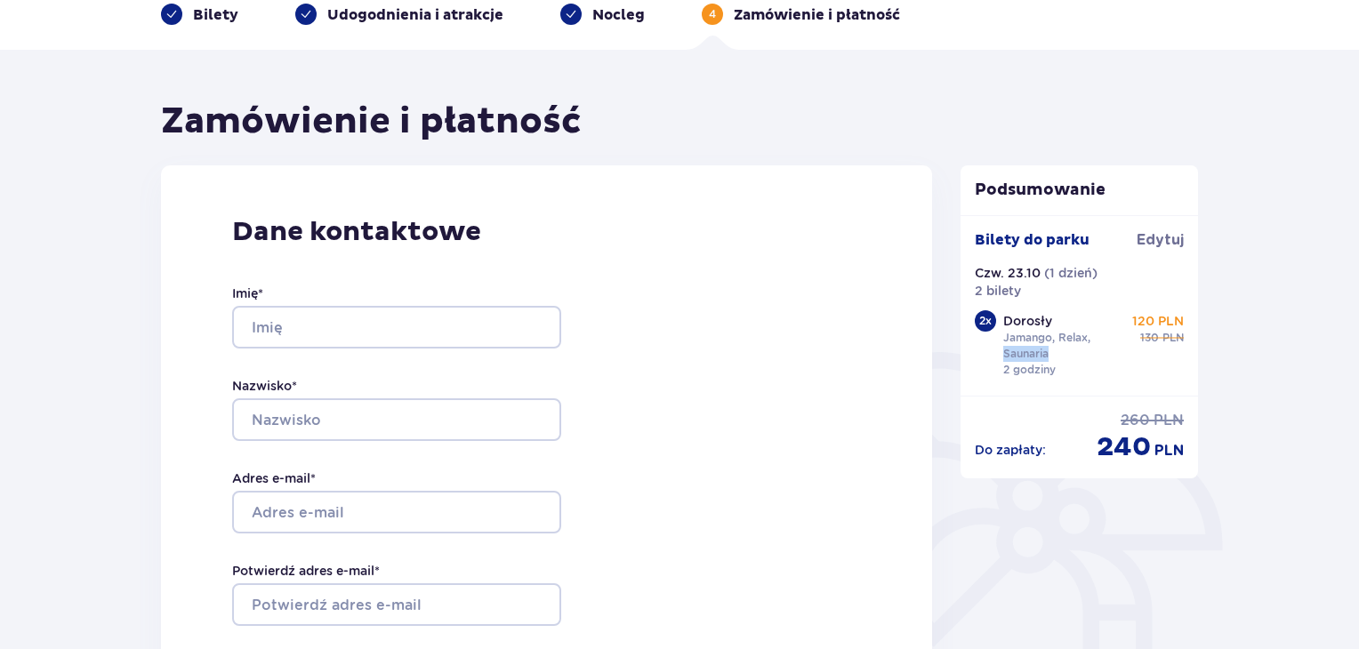
drag, startPoint x: 1001, startPoint y: 357, endPoint x: 1116, endPoint y: 385, distance: 119.1
click at [1116, 385] on div "Bilety do parku Edytuj Czw. 23.10 ( 1 dzień ) 2 bilety 2 x Dorosły Jamango, Rel…" at bounding box center [1080, 305] width 238 height 181
click at [758, 396] on div "Dane kontaktowe Imię * Nazwisko * Adres e-mail * Potwierdź adres e-mail * Numer…" at bounding box center [546, 542] width 771 height 754
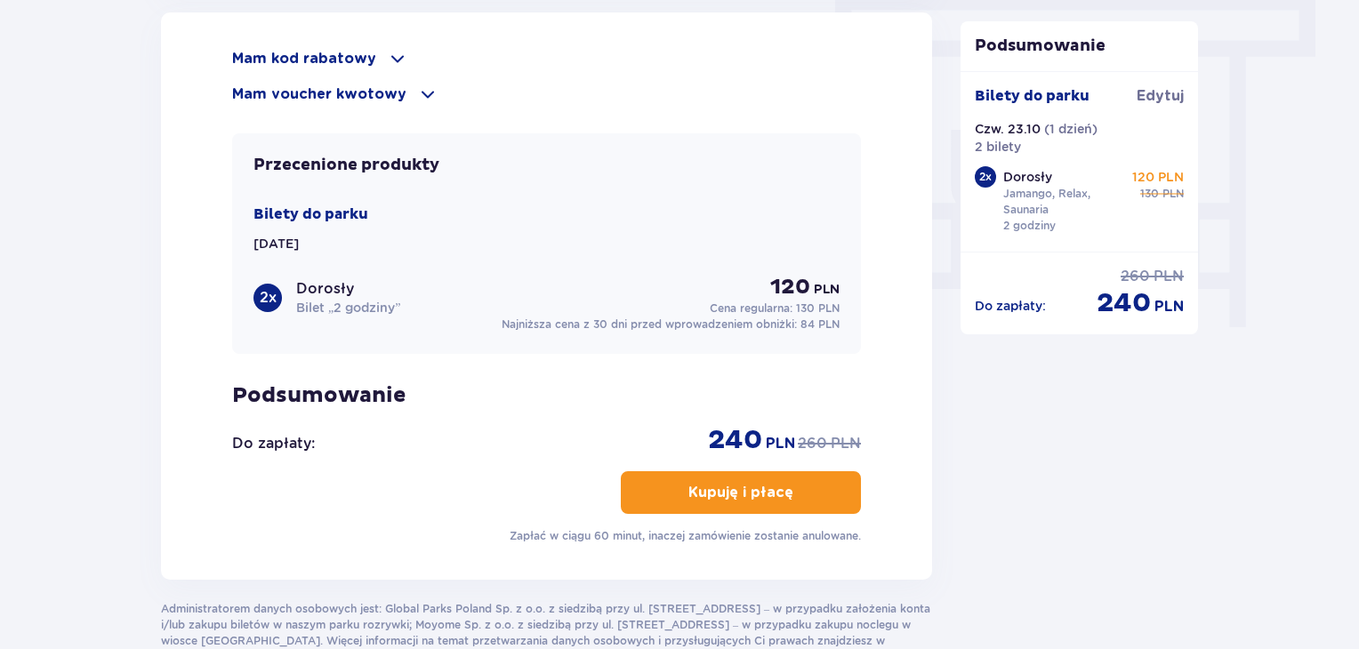
scroll to position [1601, 0]
